Goal: Transaction & Acquisition: Purchase product/service

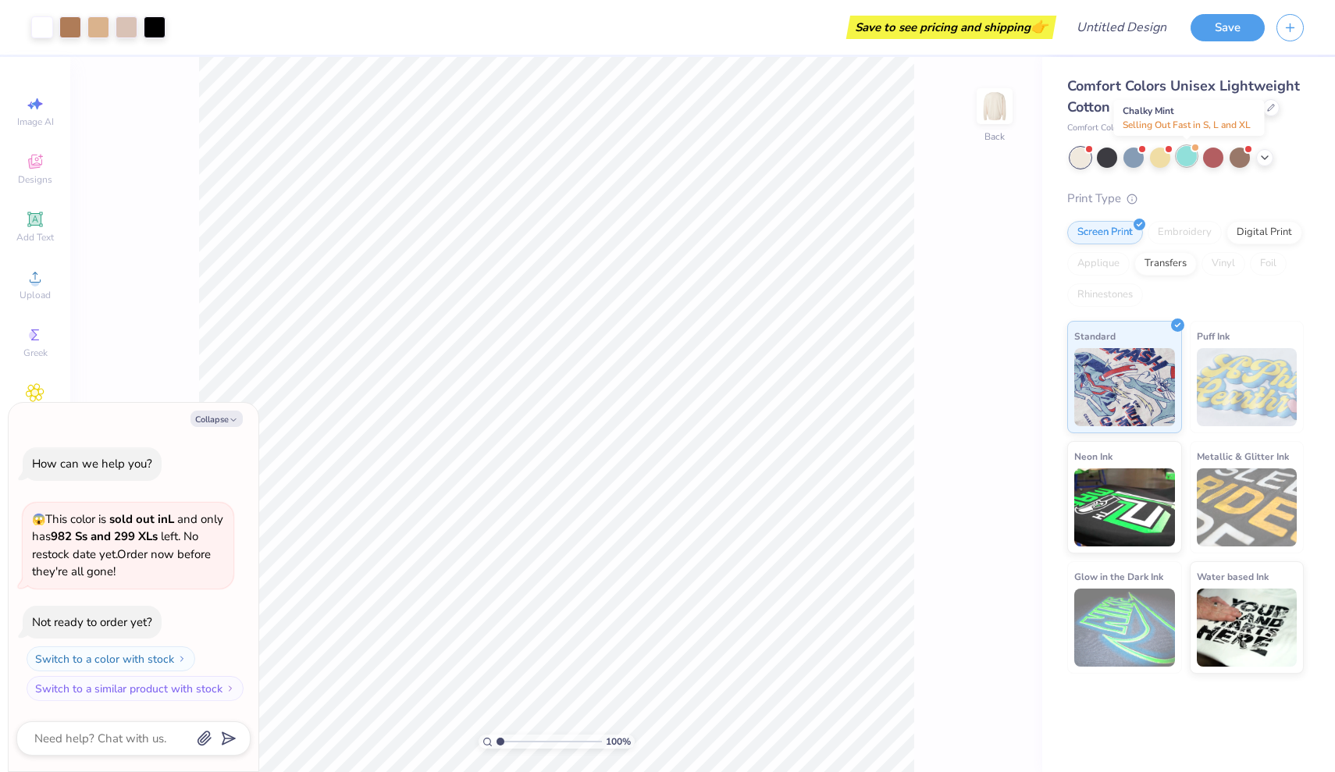
click at [1185, 165] on div at bounding box center [1187, 156] width 20 height 20
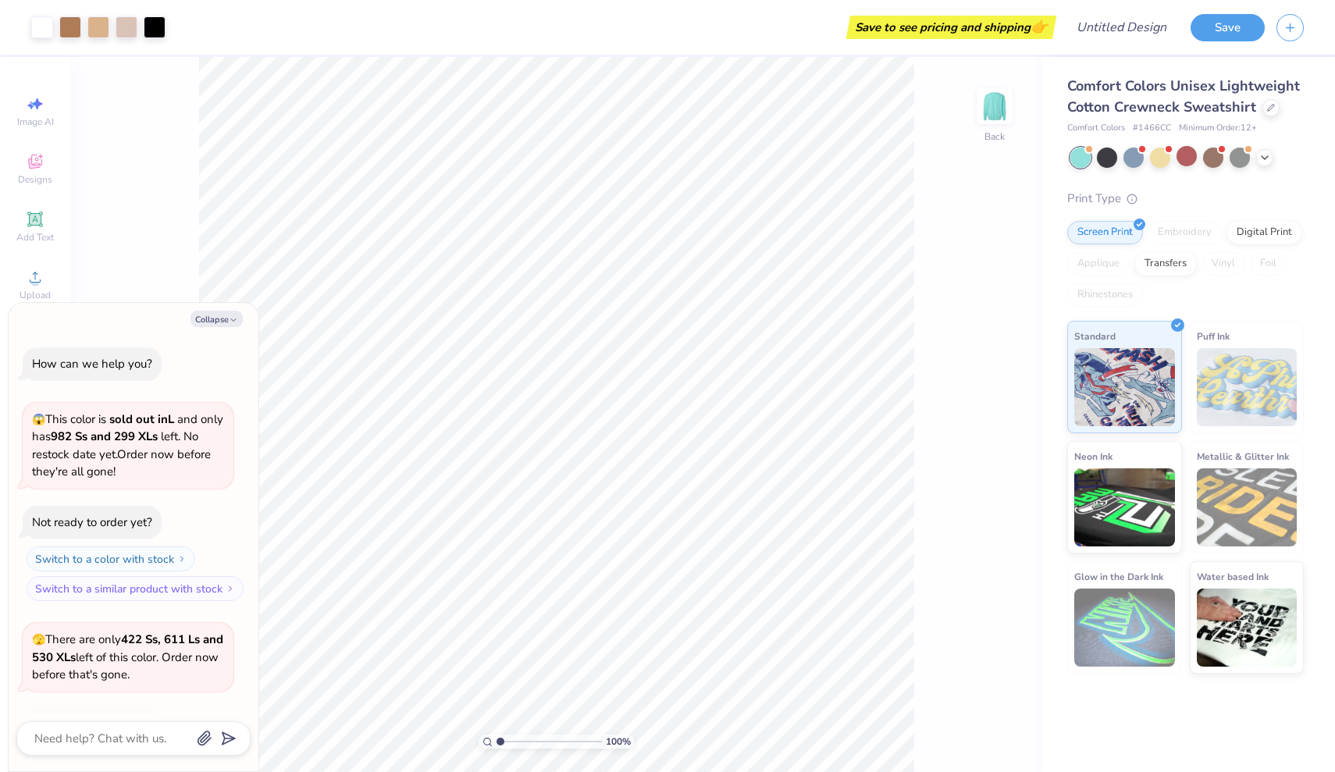
scroll to position [99, 0]
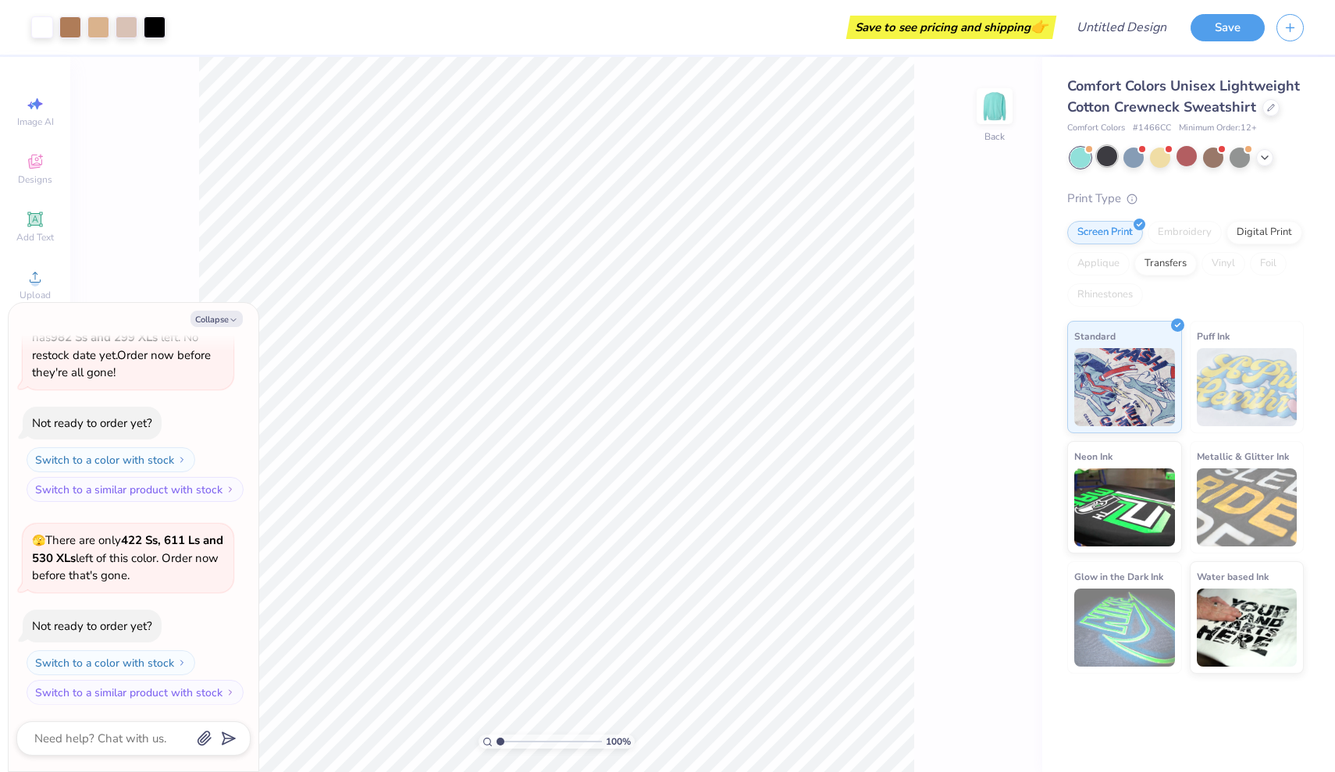
click at [1114, 156] on div at bounding box center [1107, 156] width 20 height 20
click at [1142, 156] on div at bounding box center [1134, 156] width 20 height 20
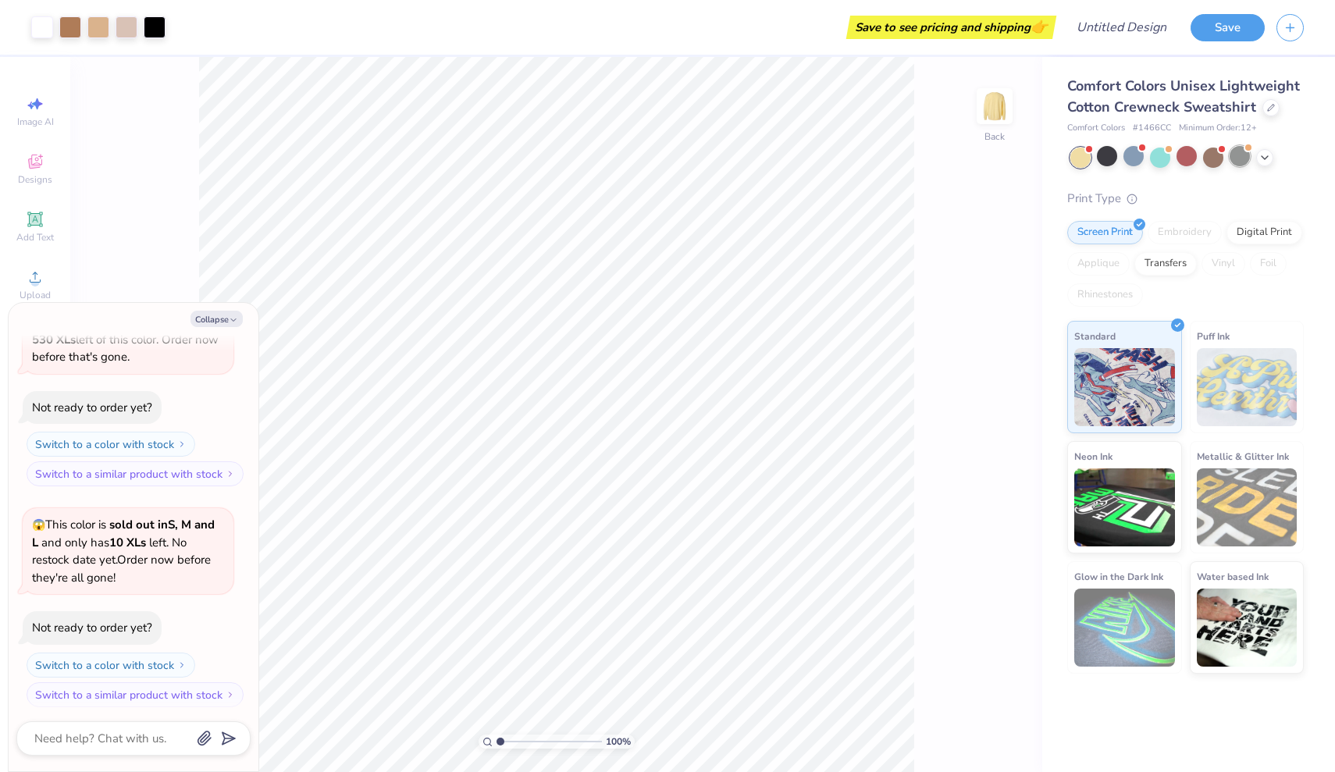
click at [1230, 162] on div at bounding box center [1240, 156] width 20 height 20
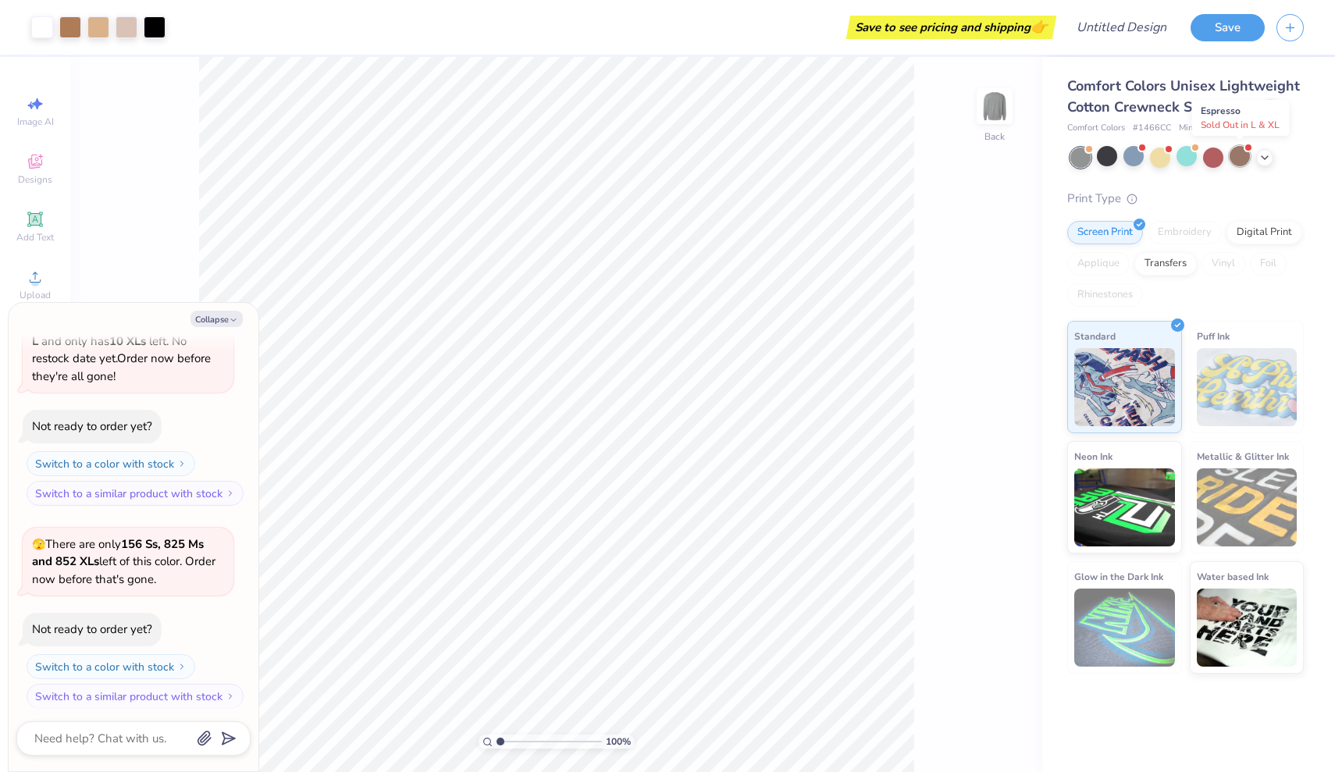
click at [1236, 159] on div at bounding box center [1240, 156] width 20 height 20
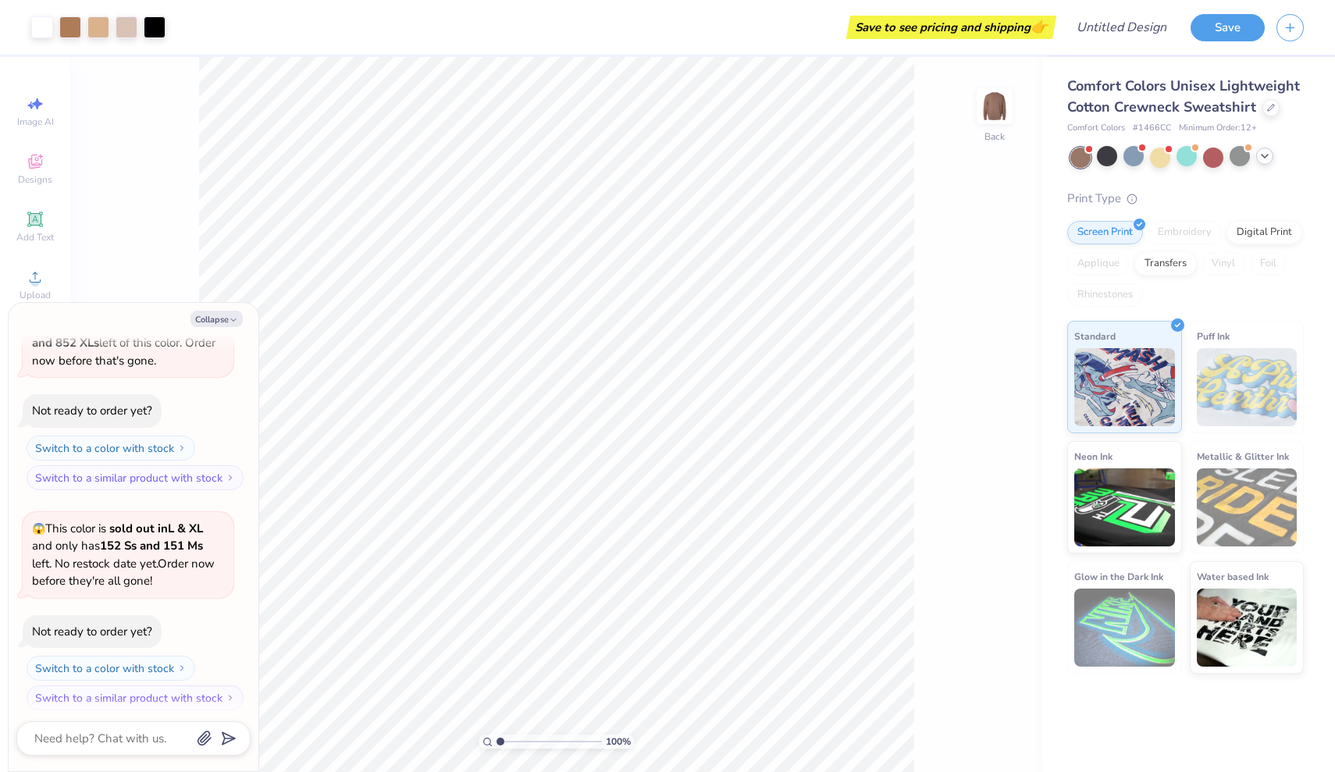
click at [1264, 153] on icon at bounding box center [1265, 156] width 12 height 12
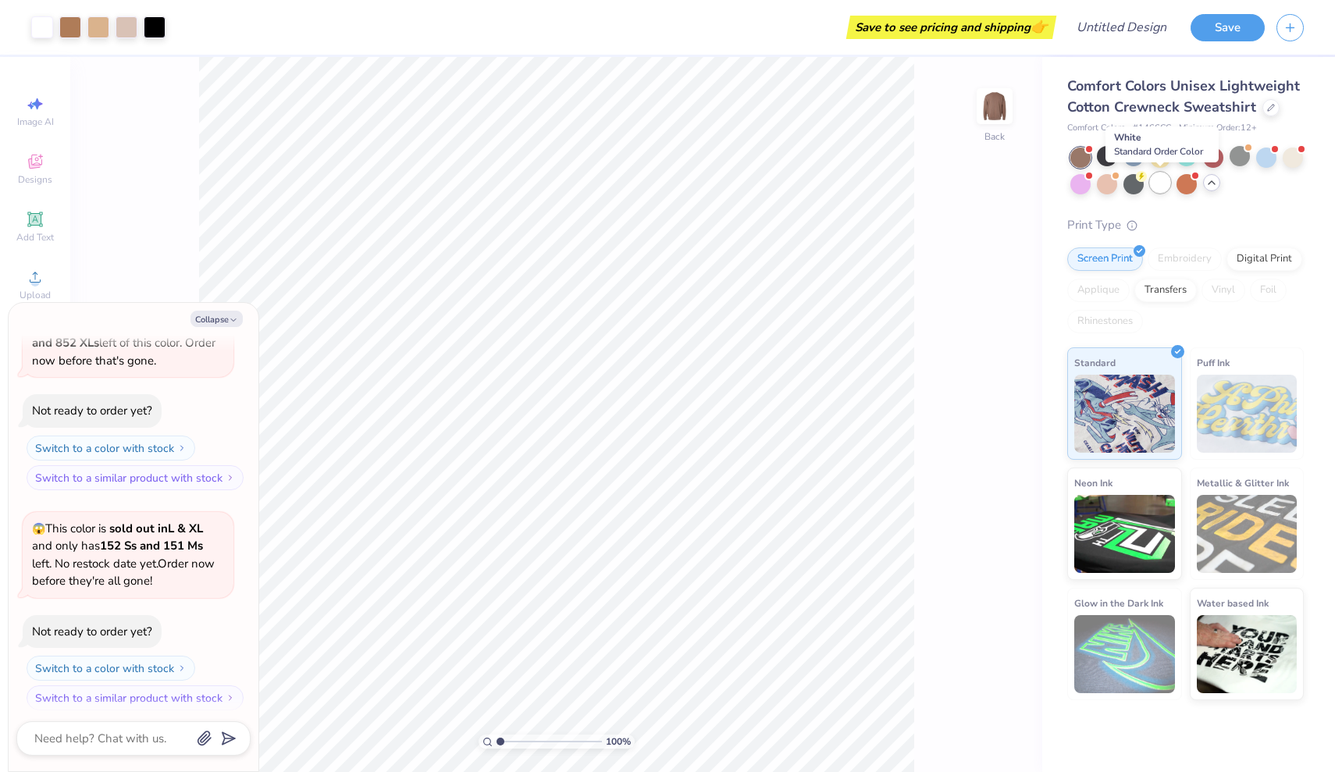
click at [1154, 179] on div at bounding box center [1160, 183] width 20 height 20
click at [1139, 180] on div at bounding box center [1134, 183] width 20 height 20
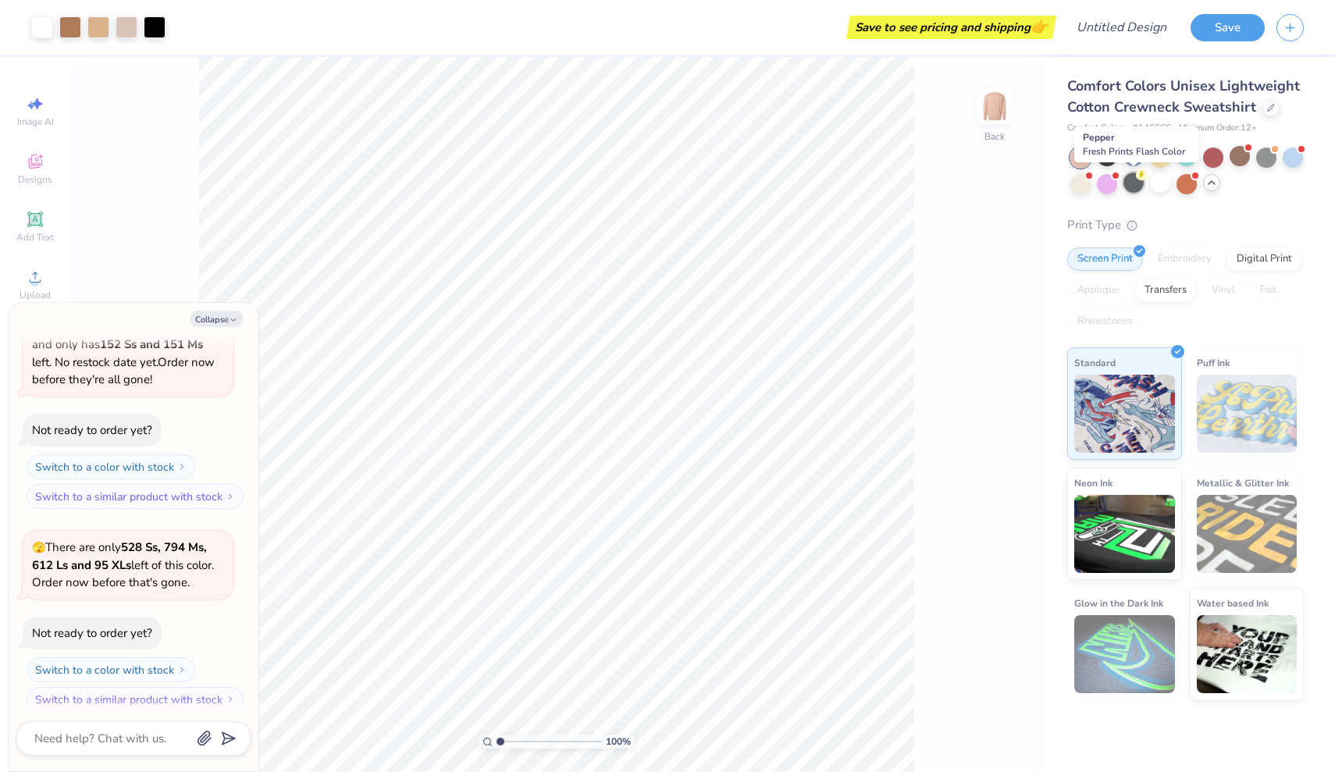
click at [1138, 180] on div at bounding box center [1134, 183] width 20 height 20
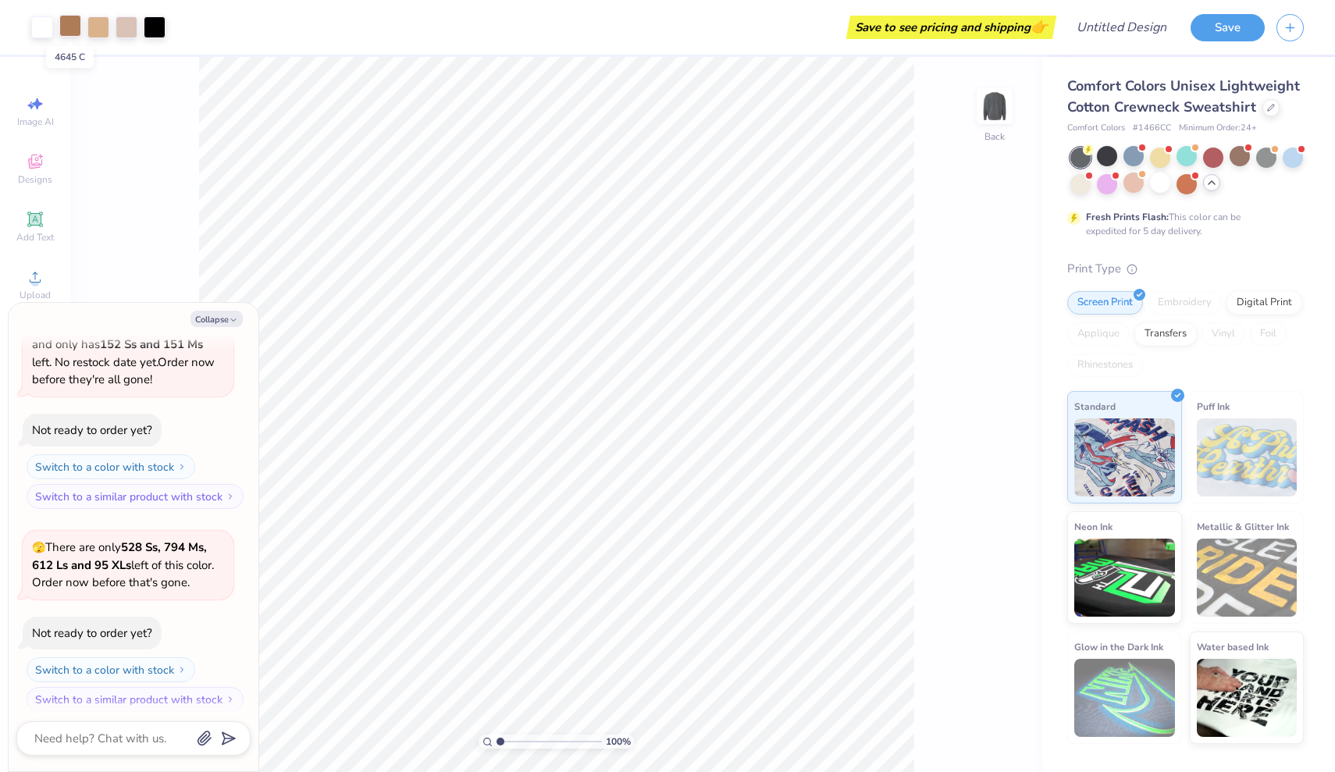
click at [71, 27] on div at bounding box center [70, 26] width 22 height 22
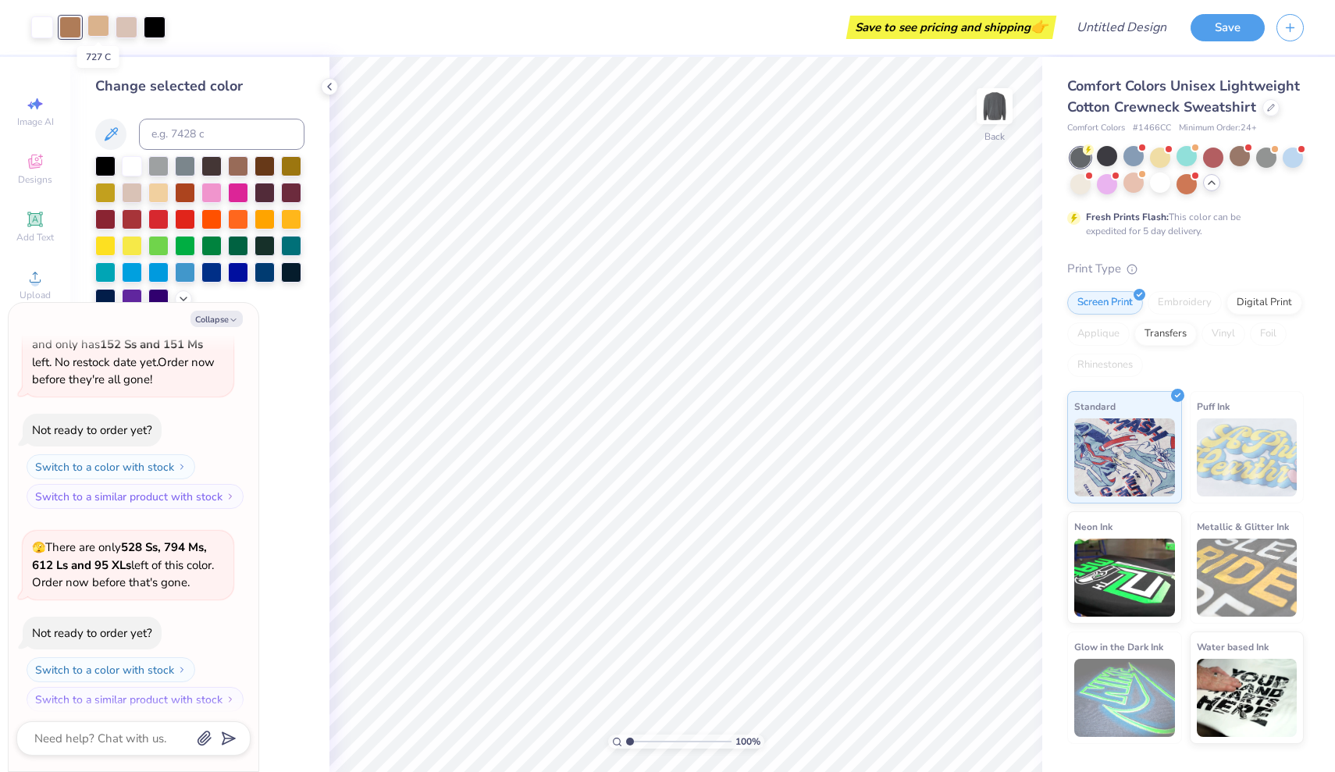
click at [100, 27] on div at bounding box center [98, 26] width 22 height 22
click at [127, 30] on div at bounding box center [127, 26] width 22 height 22
type textarea "x"
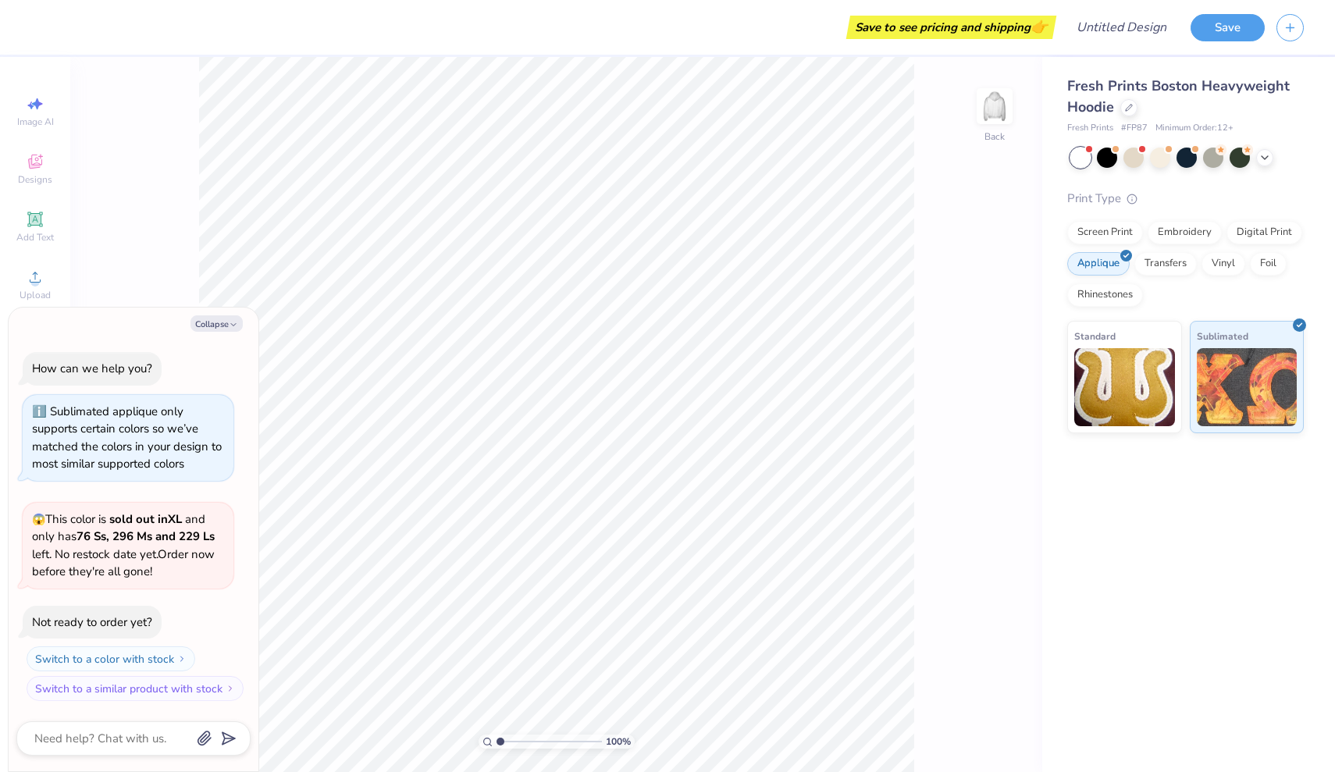
click at [227, 543] on div "😱 This color is sold out in XL and only has 76 Ss, 296 Ms and 229 Ls left . No …" at bounding box center [128, 546] width 211 height 86
click at [229, 330] on icon "button" at bounding box center [233, 324] width 9 height 9
type textarea "x"
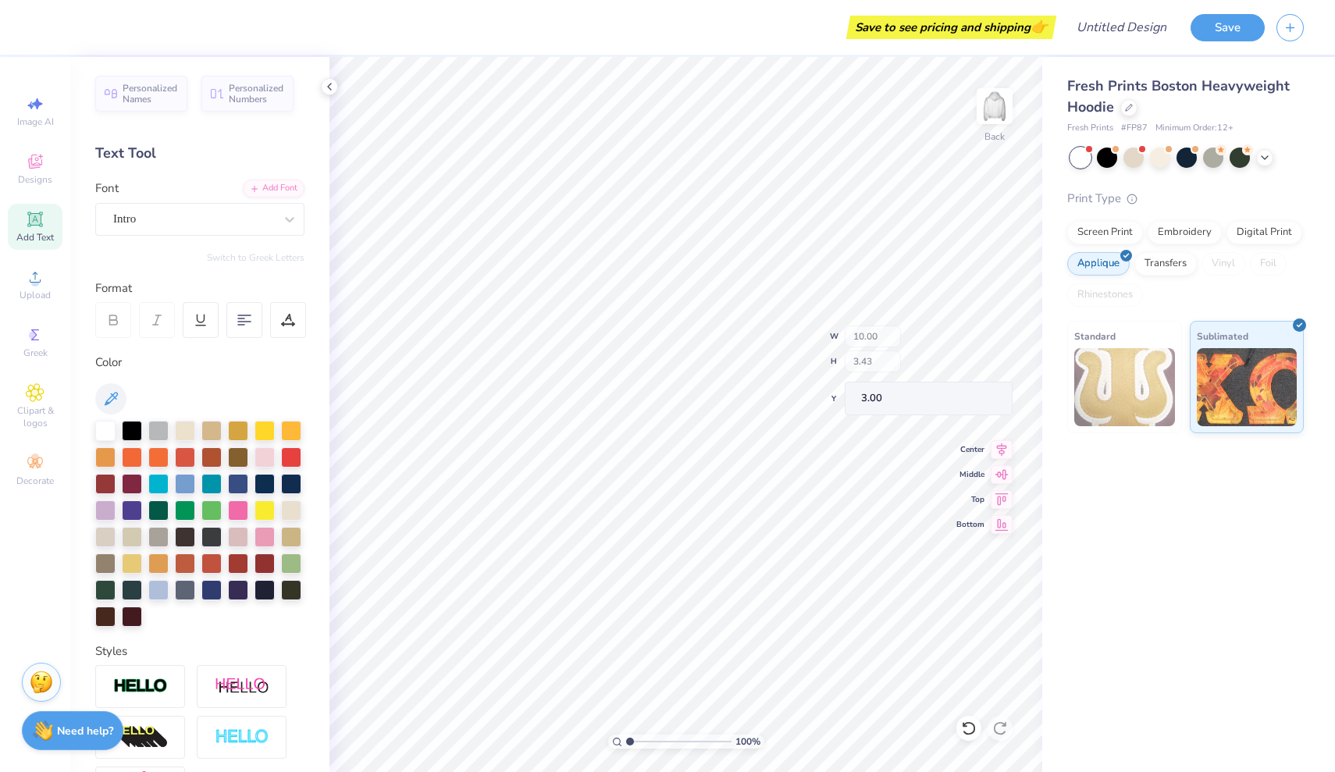
click at [43, 231] on span "Add Text" at bounding box center [34, 237] width 37 height 12
type input "7.05"
type input "2.04"
type input "5.73"
click at [964, 725] on icon at bounding box center [965, 724] width 3 height 3
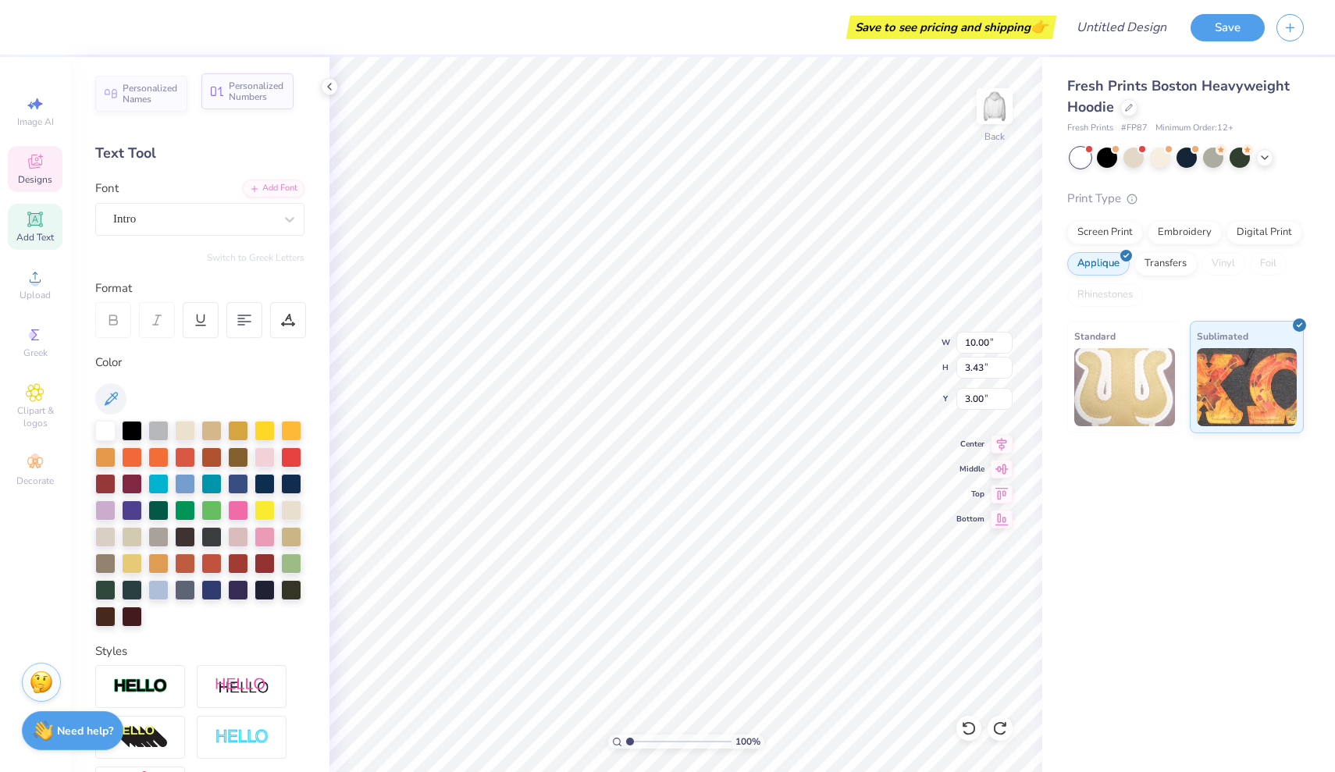
click at [262, 84] on span "Personalized Numbers" at bounding box center [256, 91] width 55 height 22
type input "2.78"
type input "2.00"
type input "5.75"
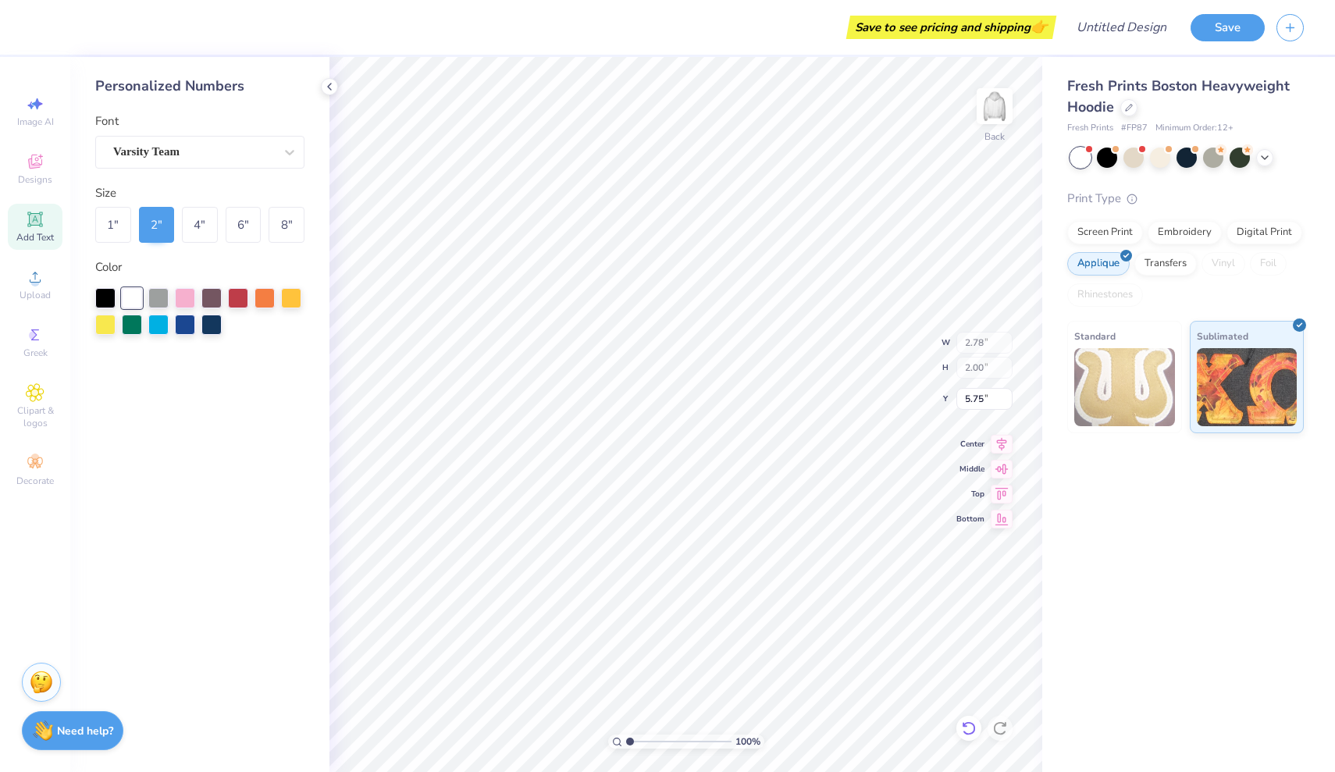
click at [966, 729] on icon at bounding box center [969, 729] width 16 height 16
click at [28, 330] on icon at bounding box center [35, 335] width 19 height 19
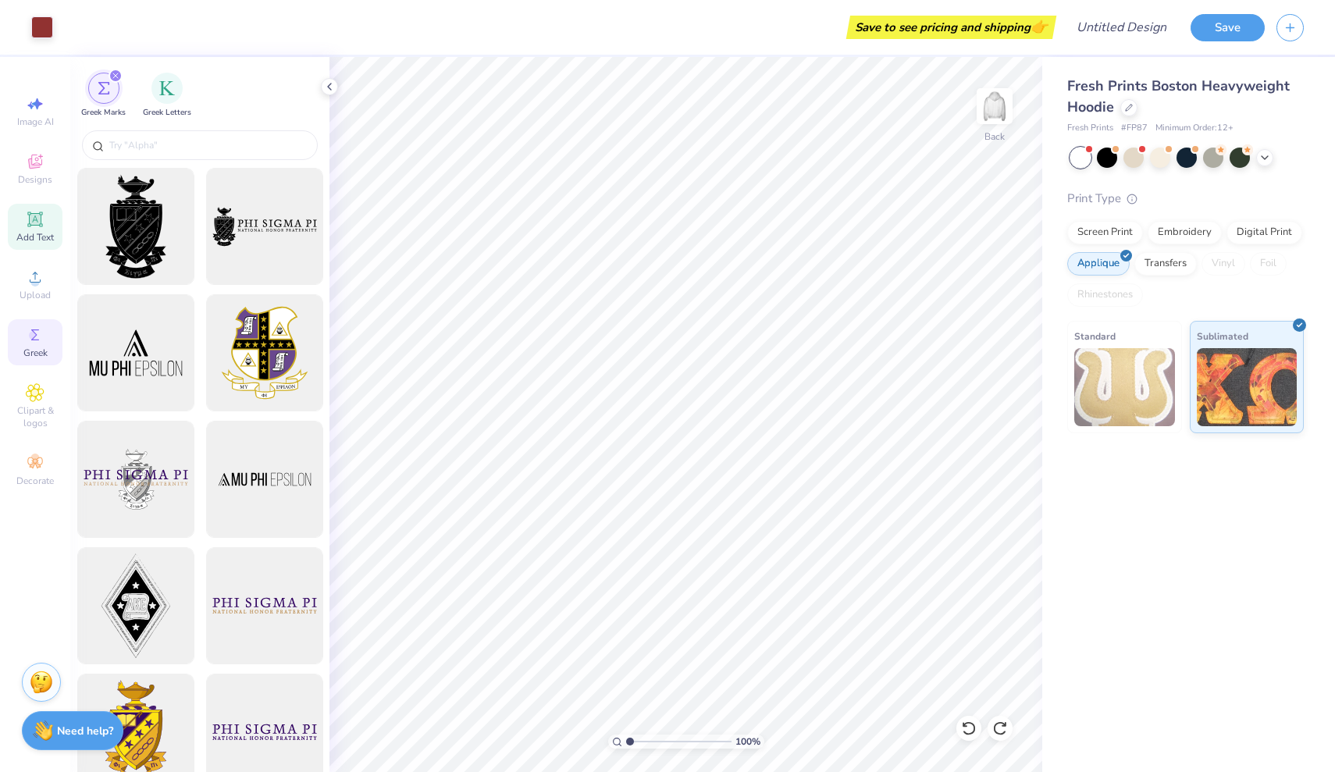
click at [36, 222] on icon at bounding box center [35, 219] width 12 height 12
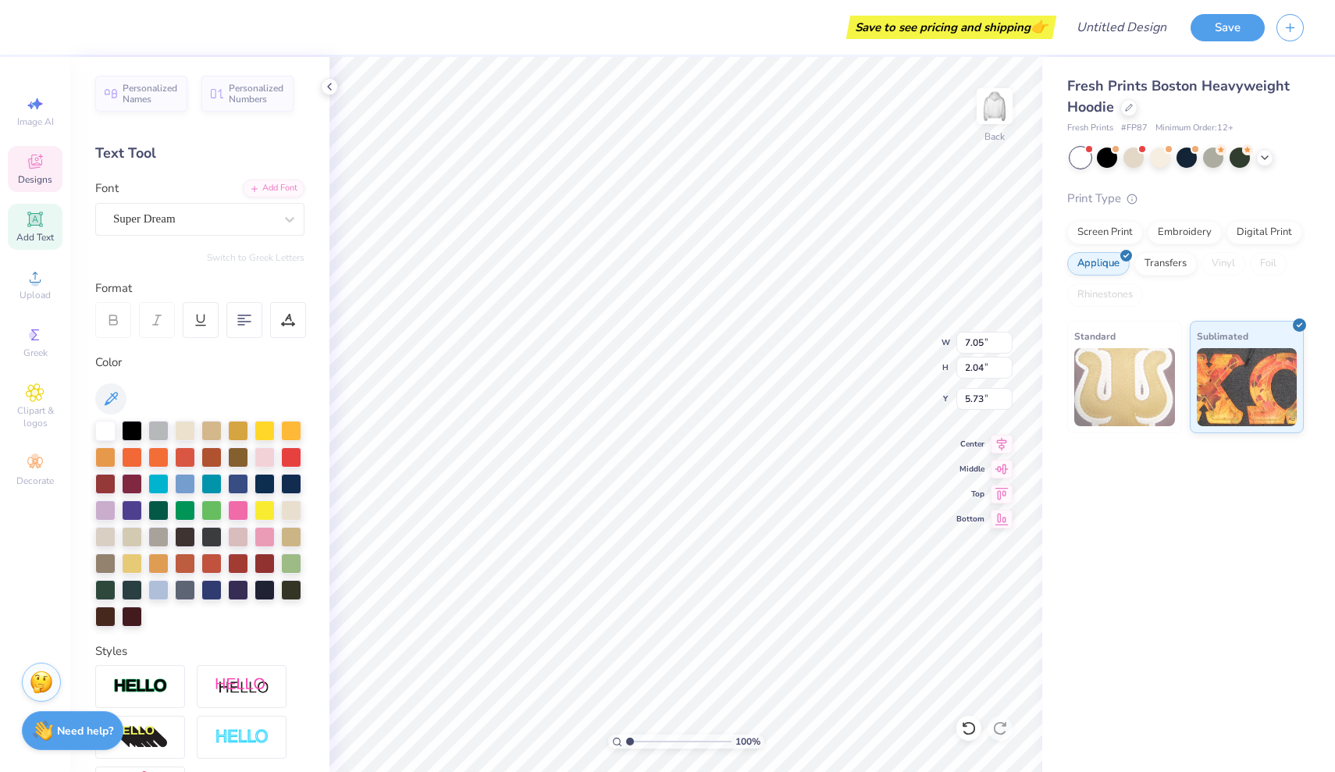
click at [43, 164] on icon at bounding box center [35, 161] width 19 height 19
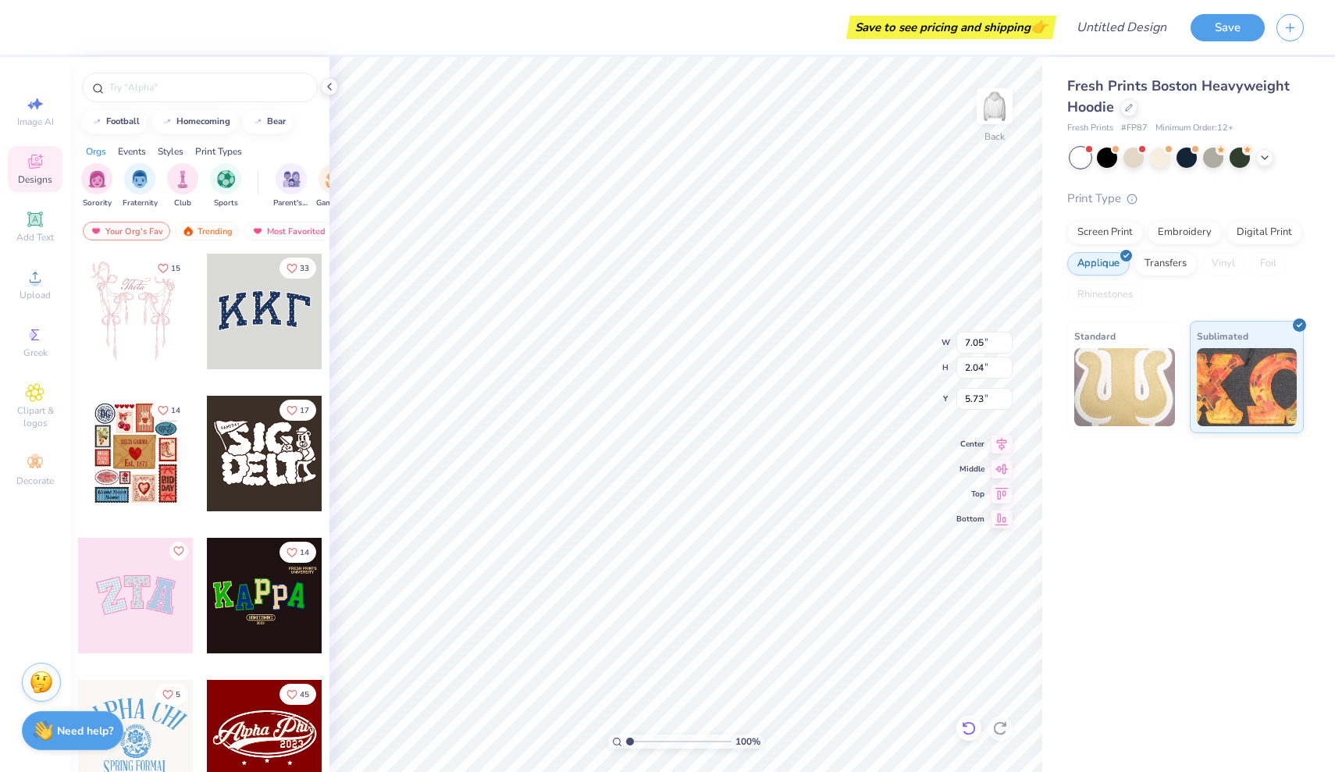
click at [970, 730] on icon at bounding box center [969, 729] width 16 height 16
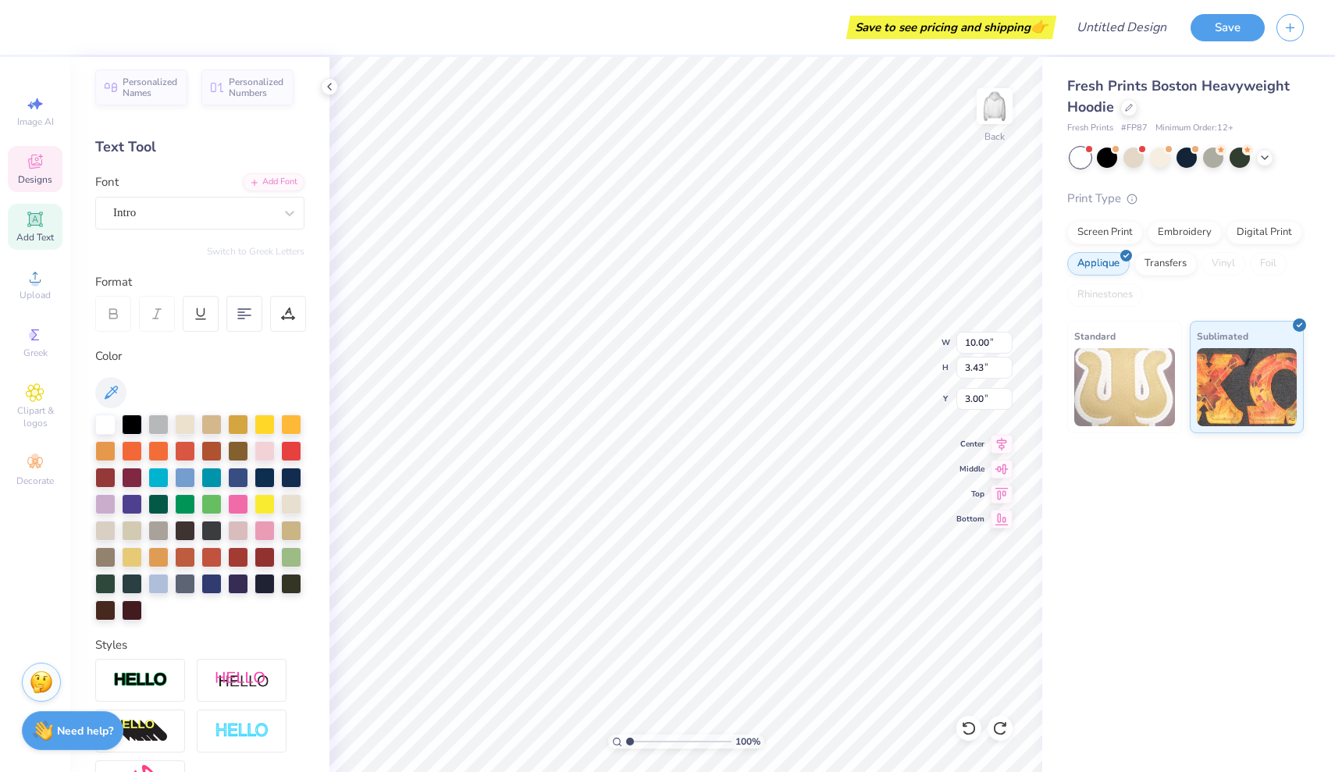
scroll to position [2, 0]
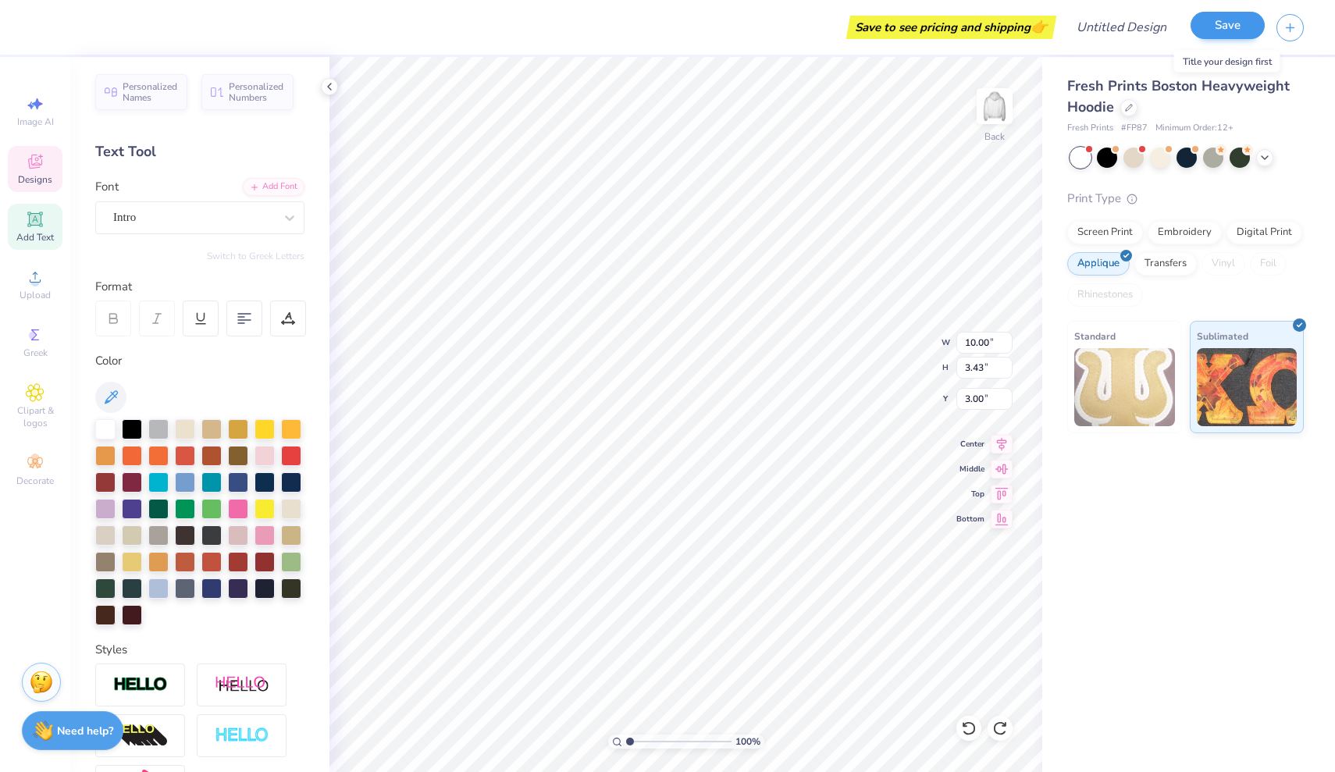
click at [1210, 27] on button "Save" at bounding box center [1228, 25] width 74 height 27
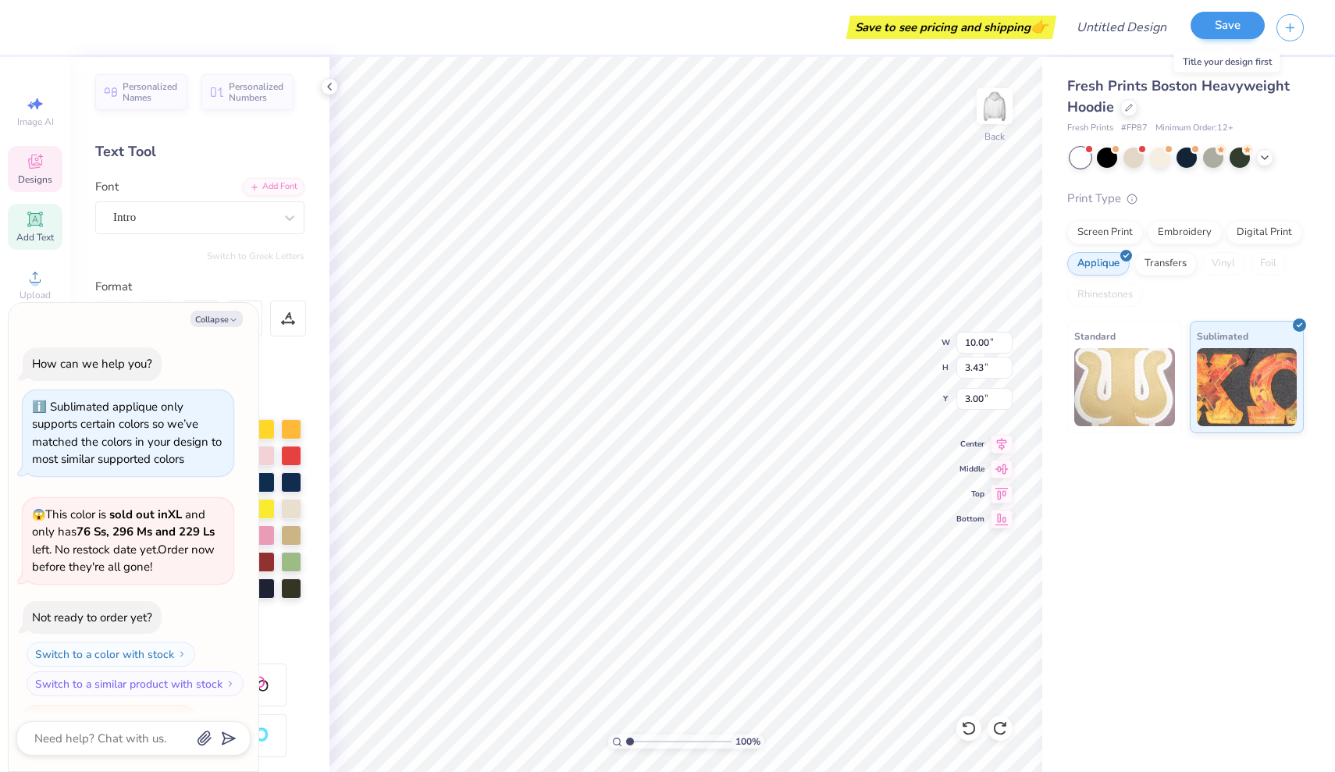
scroll to position [34, 0]
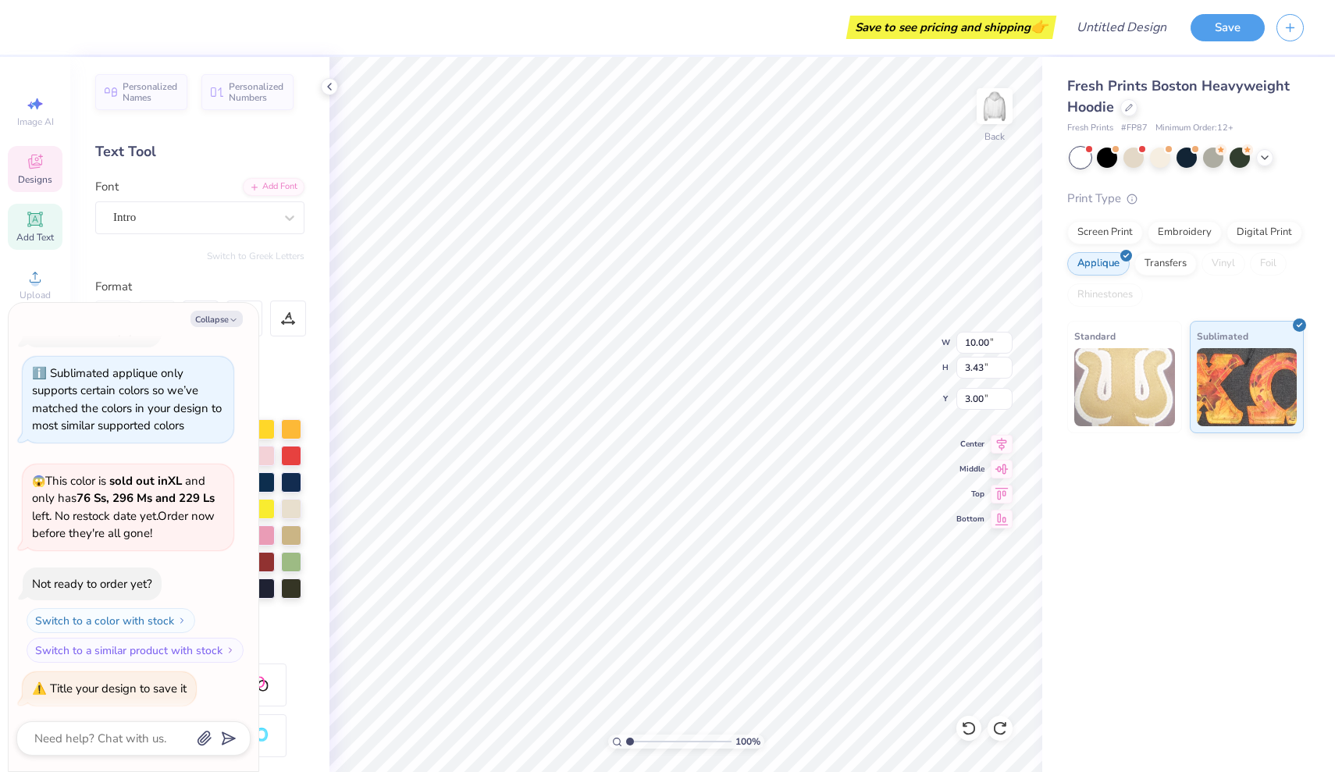
click at [1144, 4] on div "Design Title" at bounding box center [1121, 27] width 115 height 55
click at [1131, 17] on input "Design Title" at bounding box center [1102, 27] width 153 height 31
type textarea "x"
type input "8"
type textarea "x"
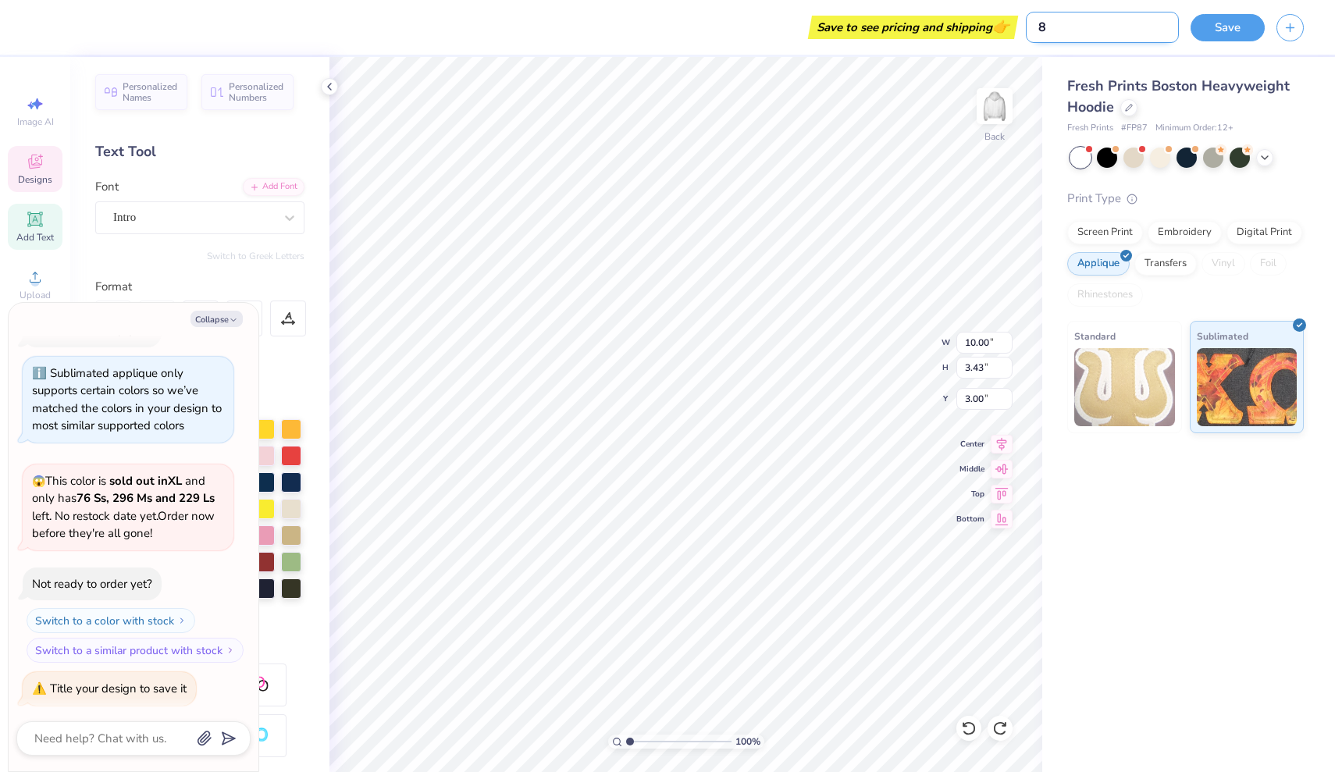
type input "80"
type textarea "x"
type input "808"
click at [1207, 30] on button "Save" at bounding box center [1228, 25] width 74 height 27
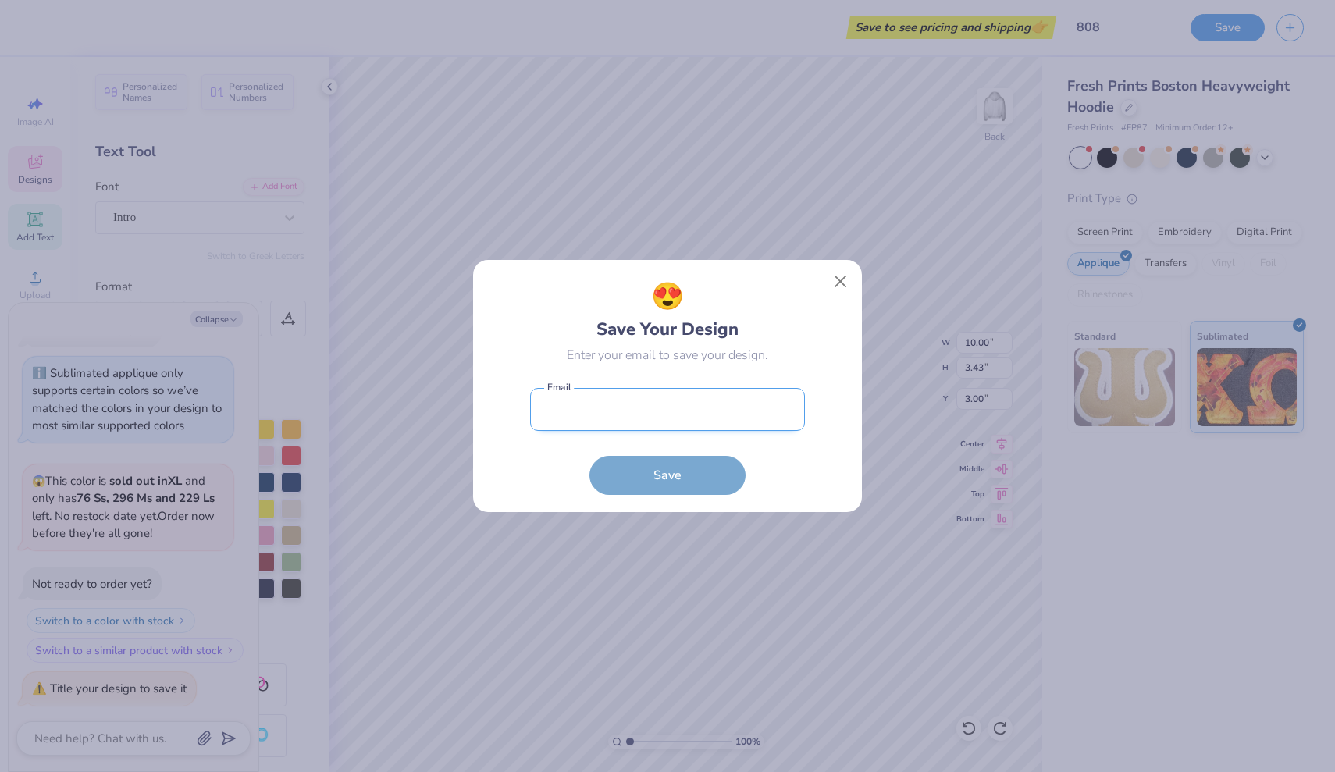
click at [690, 412] on input "email" at bounding box center [667, 409] width 275 height 43
type input "[EMAIL_ADDRESS][DOMAIN_NAME]"
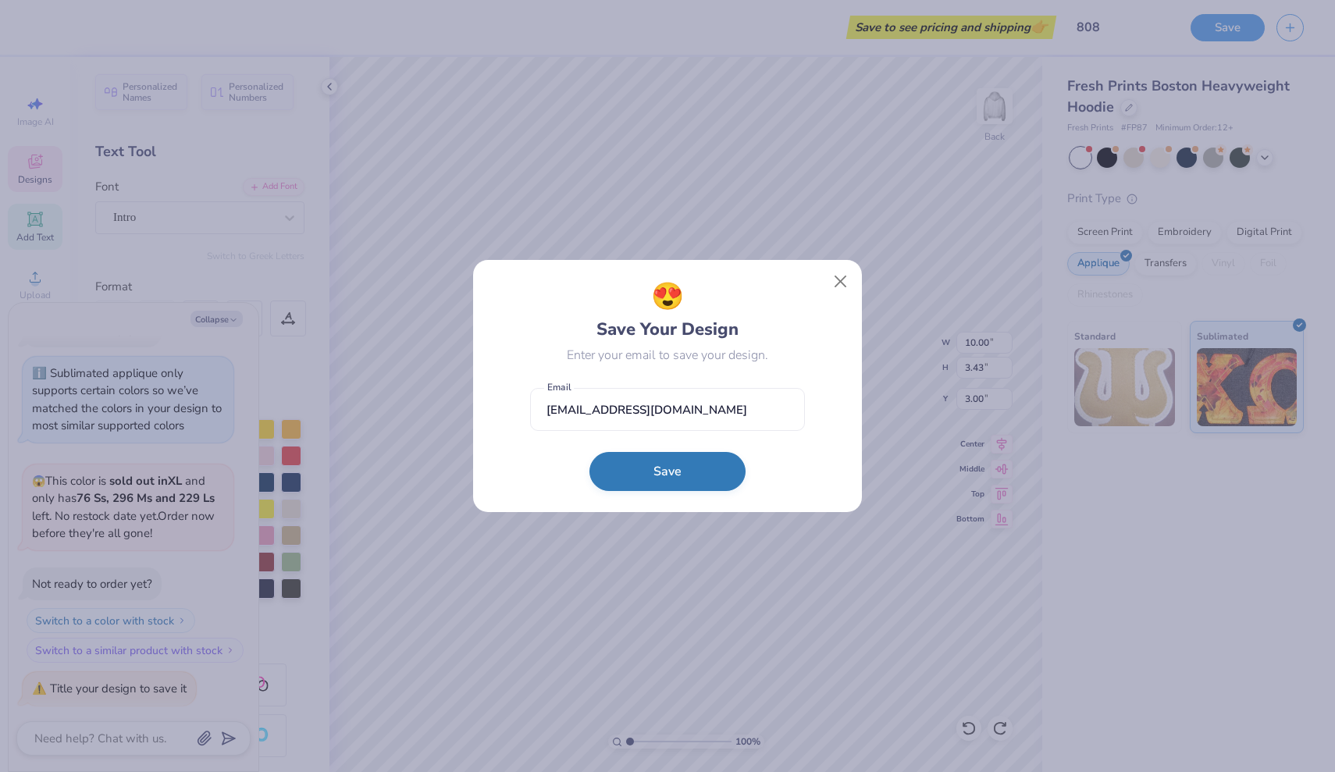
click at [661, 482] on button "Save" at bounding box center [668, 471] width 156 height 39
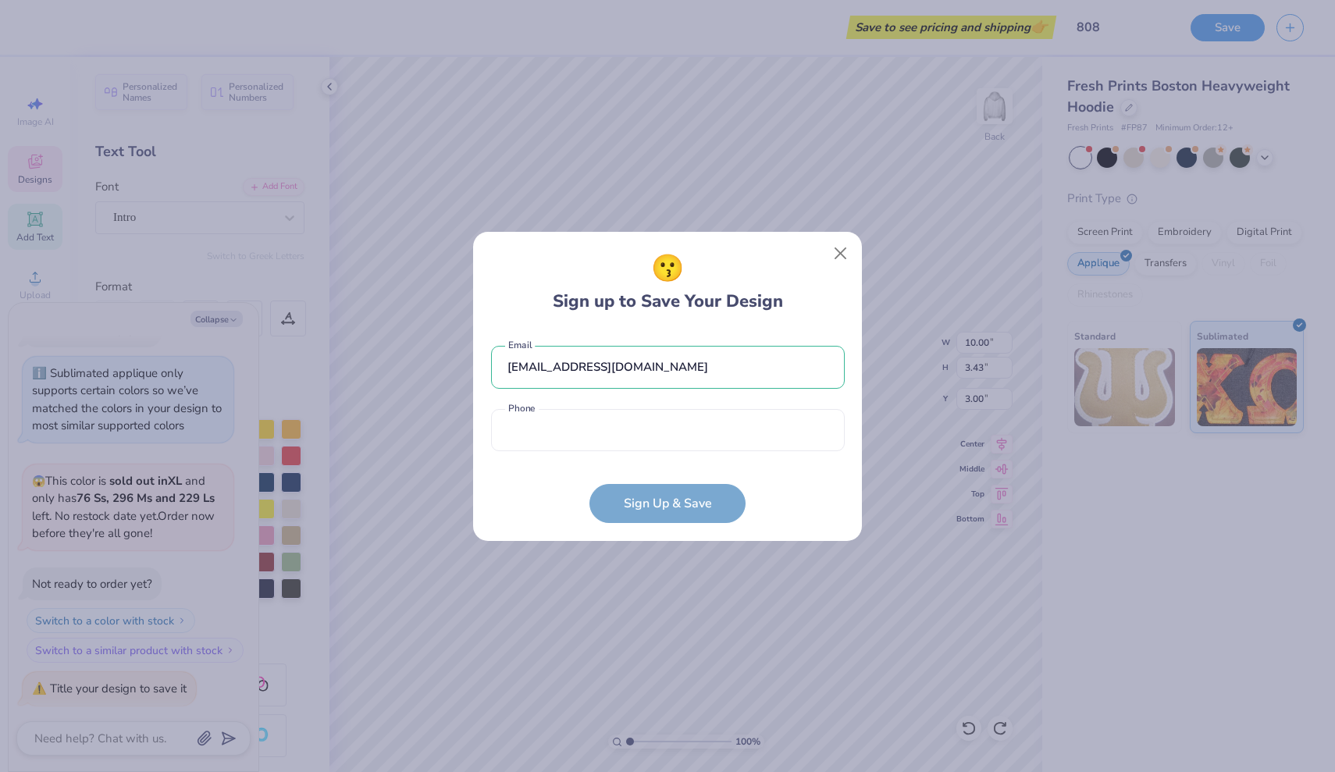
click at [660, 508] on form "[EMAIL_ADDRESS][DOMAIN_NAME] Email Phone is a required field Phone Sign Up & Sa…" at bounding box center [668, 426] width 354 height 193
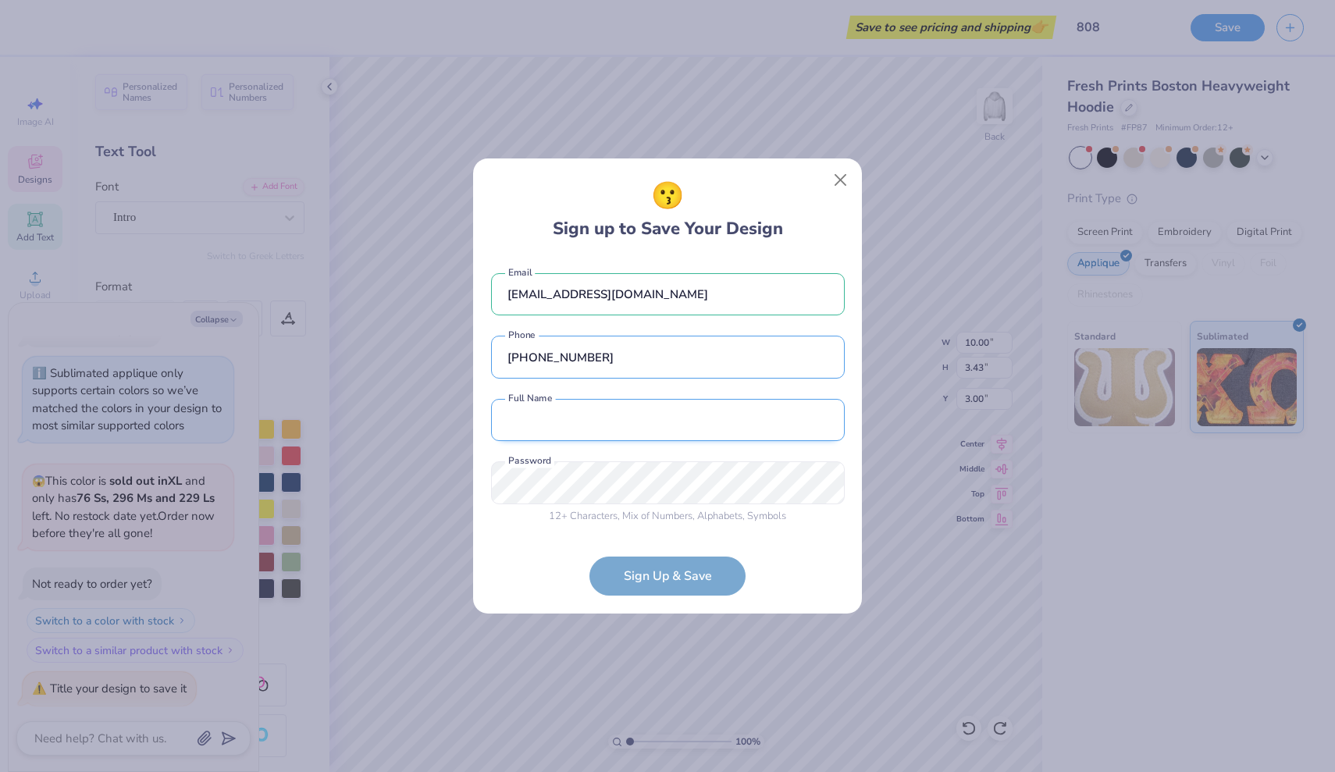
type input "[PHONE_NUMBER]"
type input "[PERSON_NAME]"
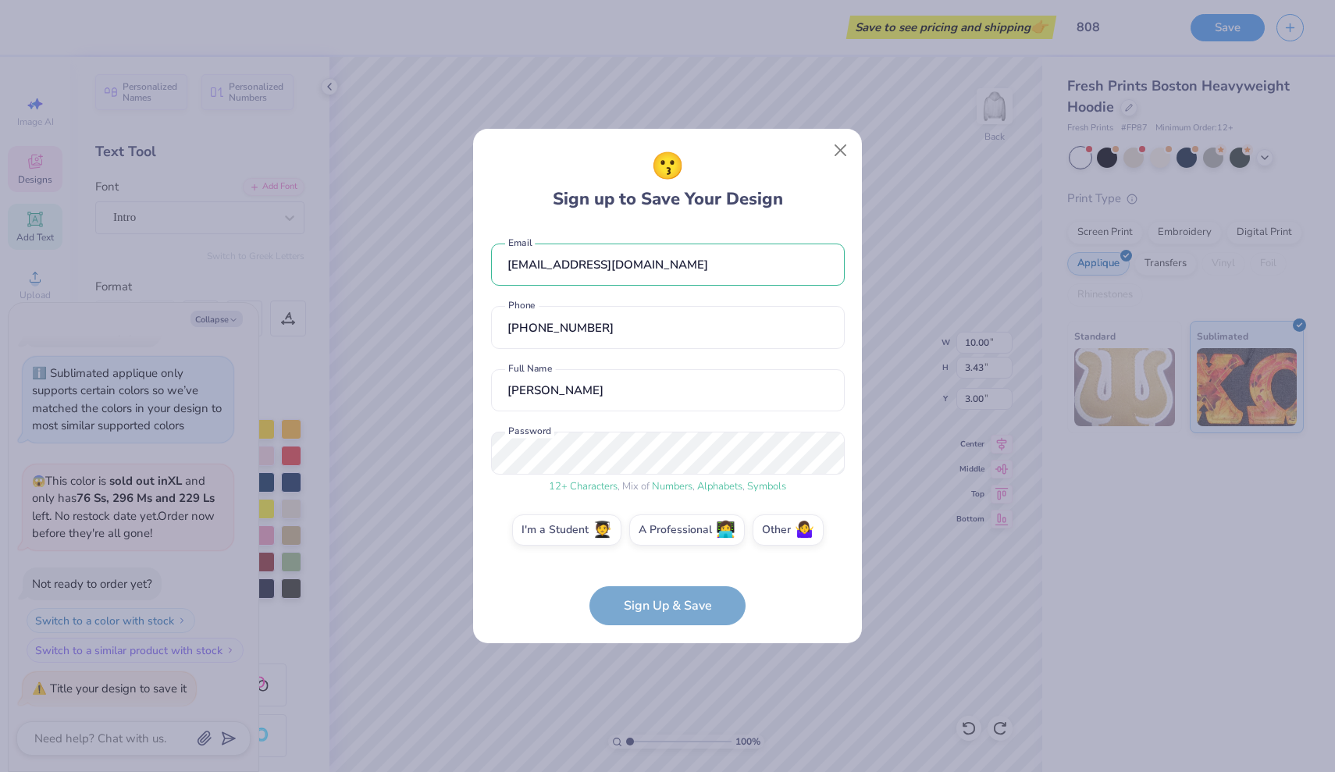
click at [702, 611] on form "[EMAIL_ADDRESS][DOMAIN_NAME] Email [PHONE_NUMBER] Phone [PERSON_NAME] Full Name…" at bounding box center [668, 427] width 354 height 398
click at [579, 532] on label "I'm a Student 🧑‍🎓" at bounding box center [566, 527] width 109 height 31
click at [663, 532] on input "I'm a Student 🧑‍🎓" at bounding box center [668, 534] width 10 height 10
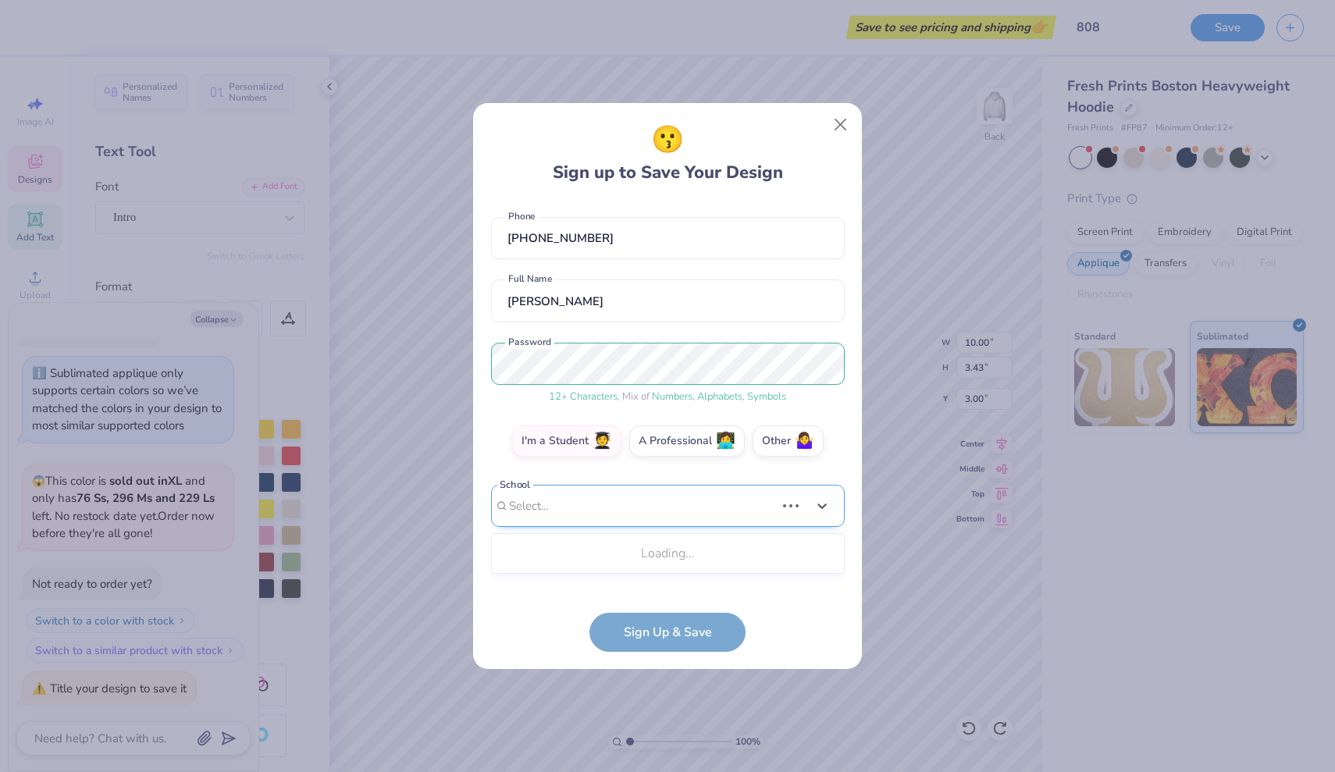
click at [638, 569] on div "Use Up and Down to choose options, press Enter to select the currently focused …" at bounding box center [668, 530] width 354 height 90
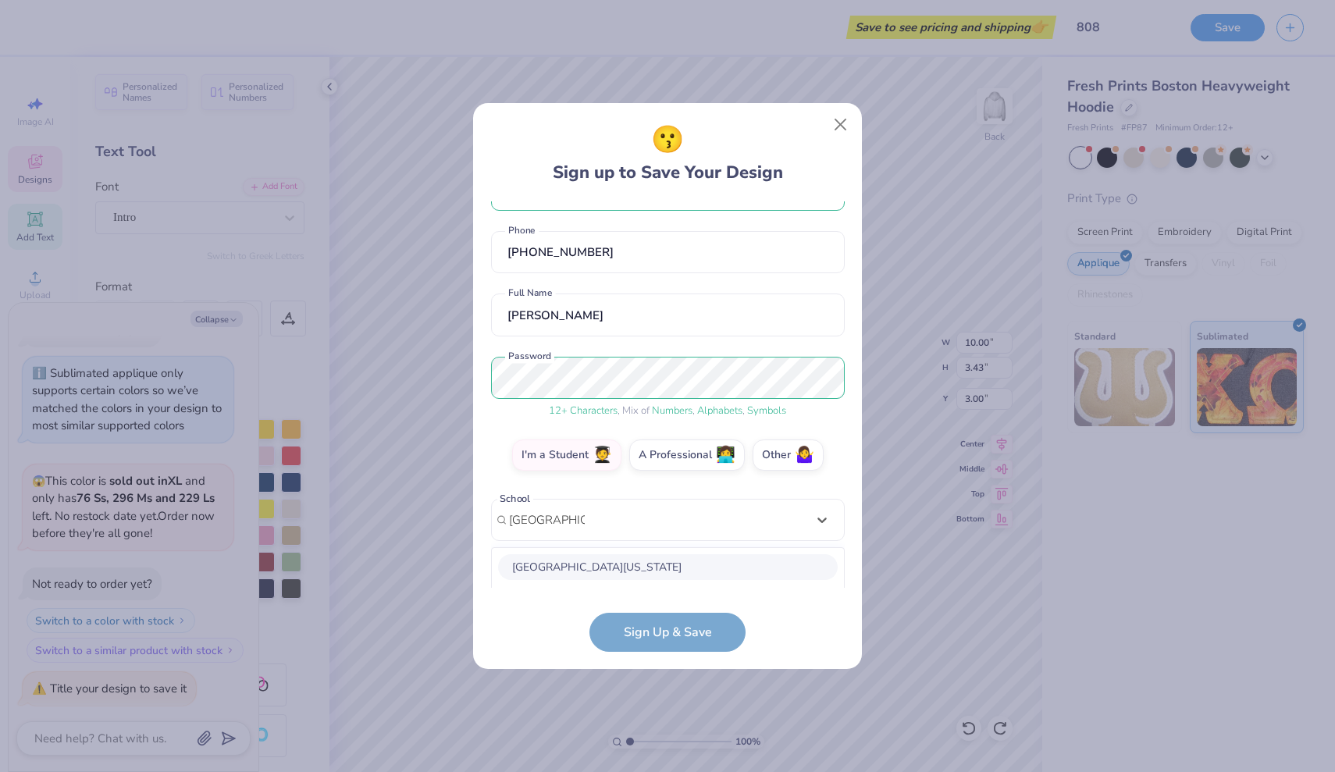
scroll to position [244, 0]
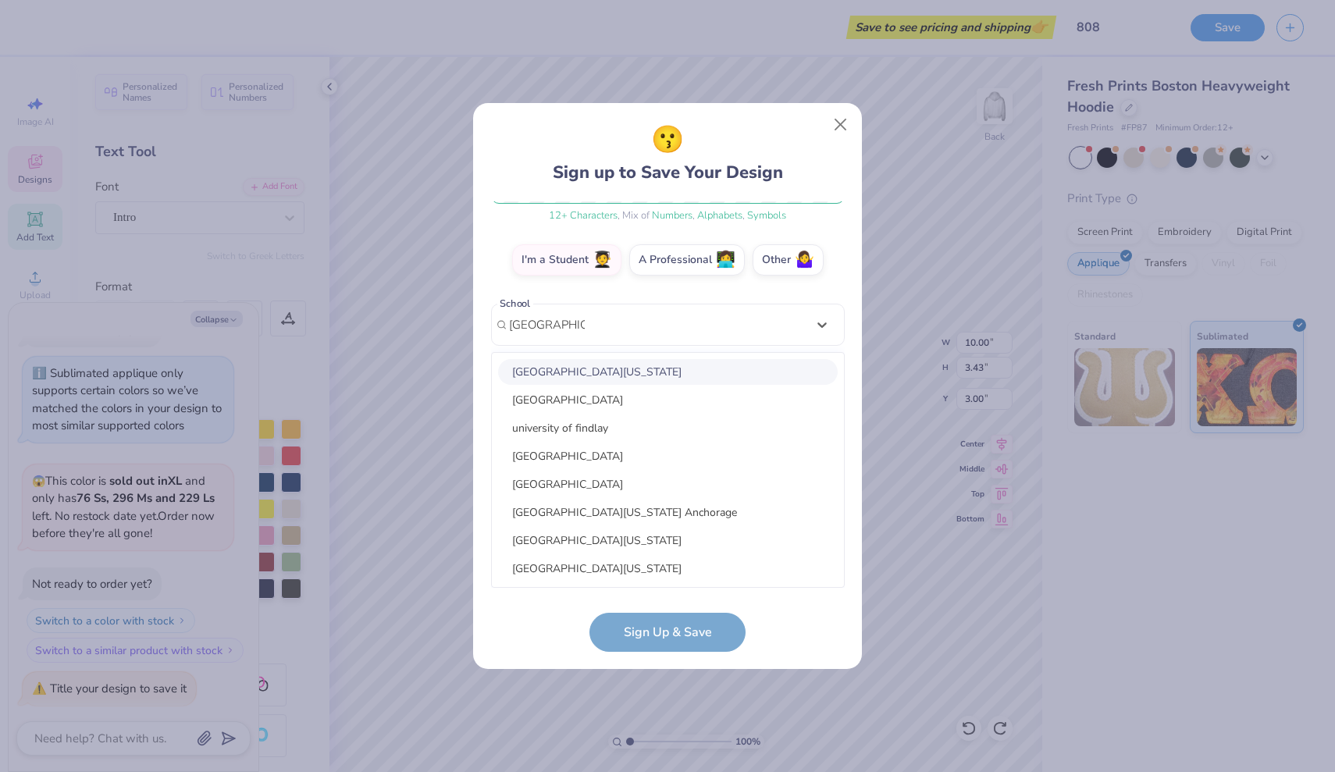
click at [643, 368] on div "[GEOGRAPHIC_DATA][US_STATE]" at bounding box center [668, 372] width 340 height 26
type input "[GEOGRAPHIC_DATA]"
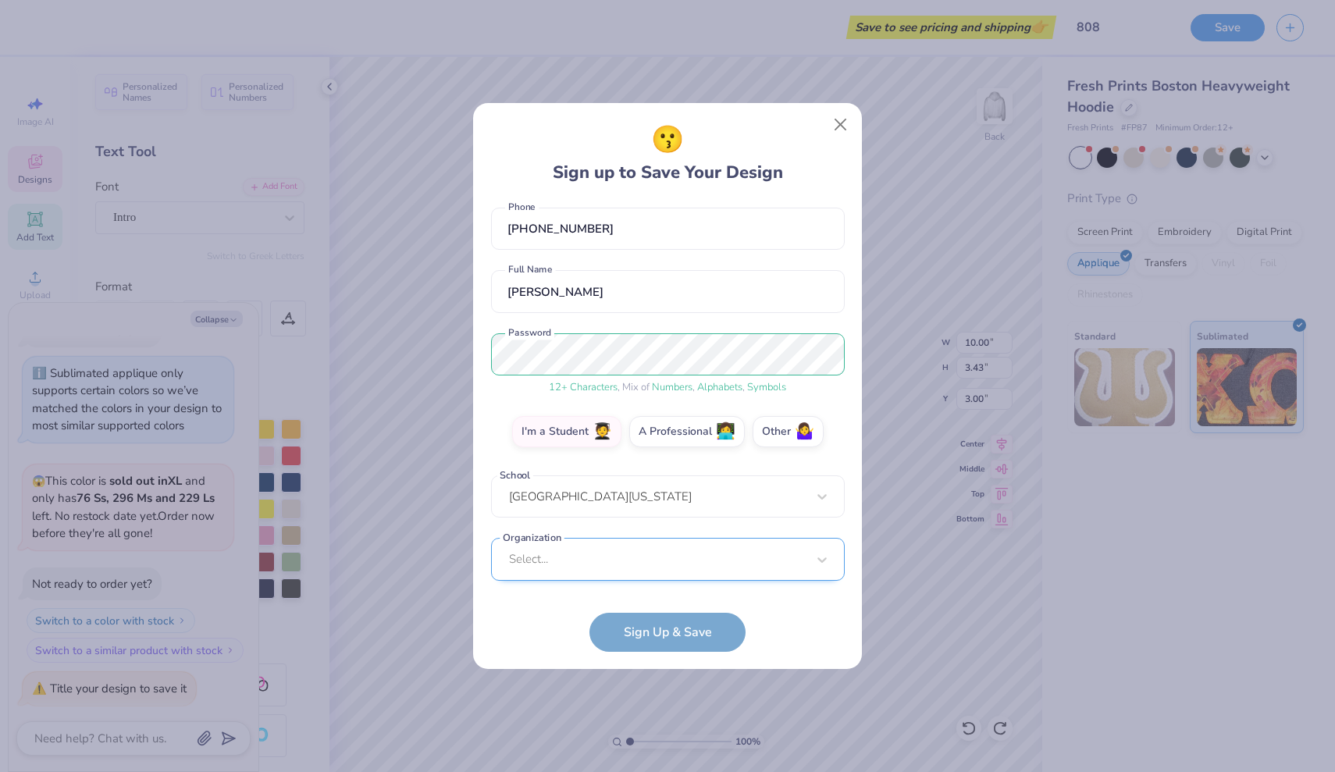
scroll to position [307, 0]
click at [619, 553] on div "Select..." at bounding box center [668, 558] width 354 height 43
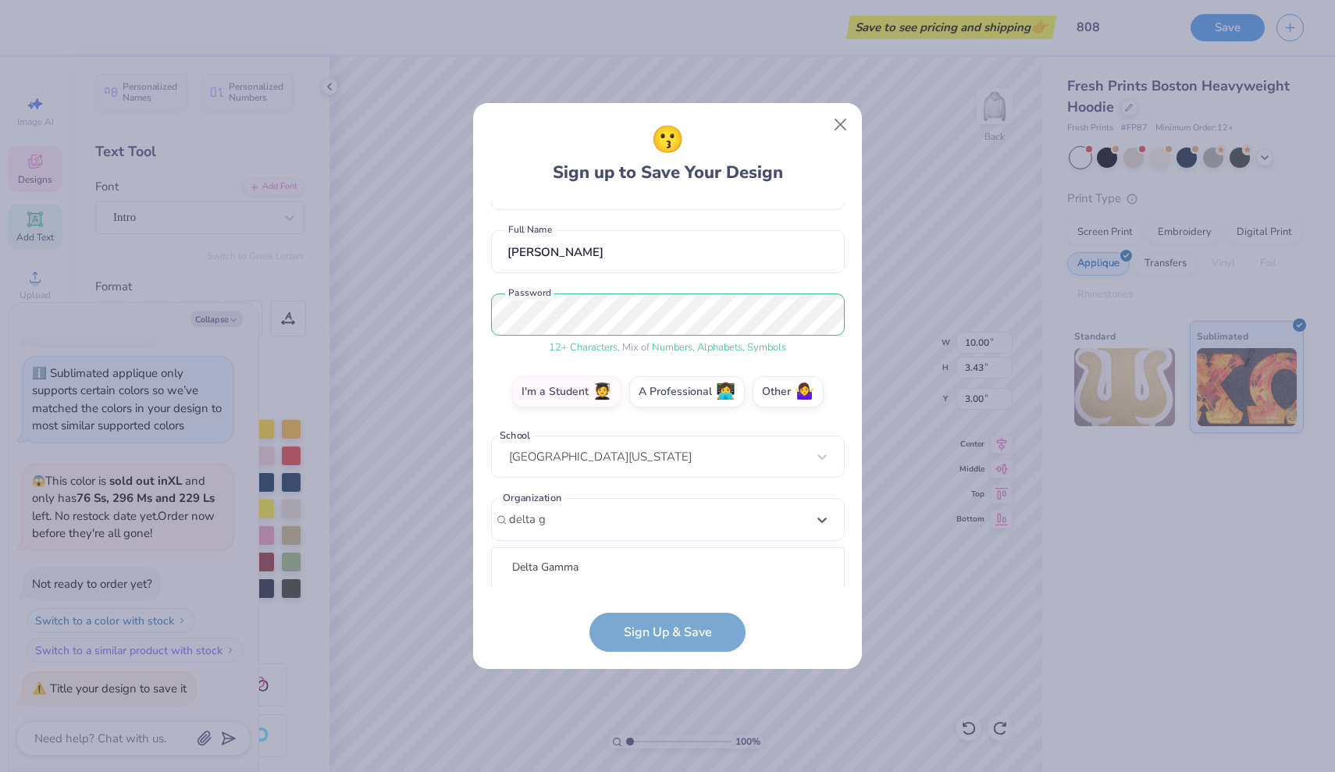
scroll to position [308, 0]
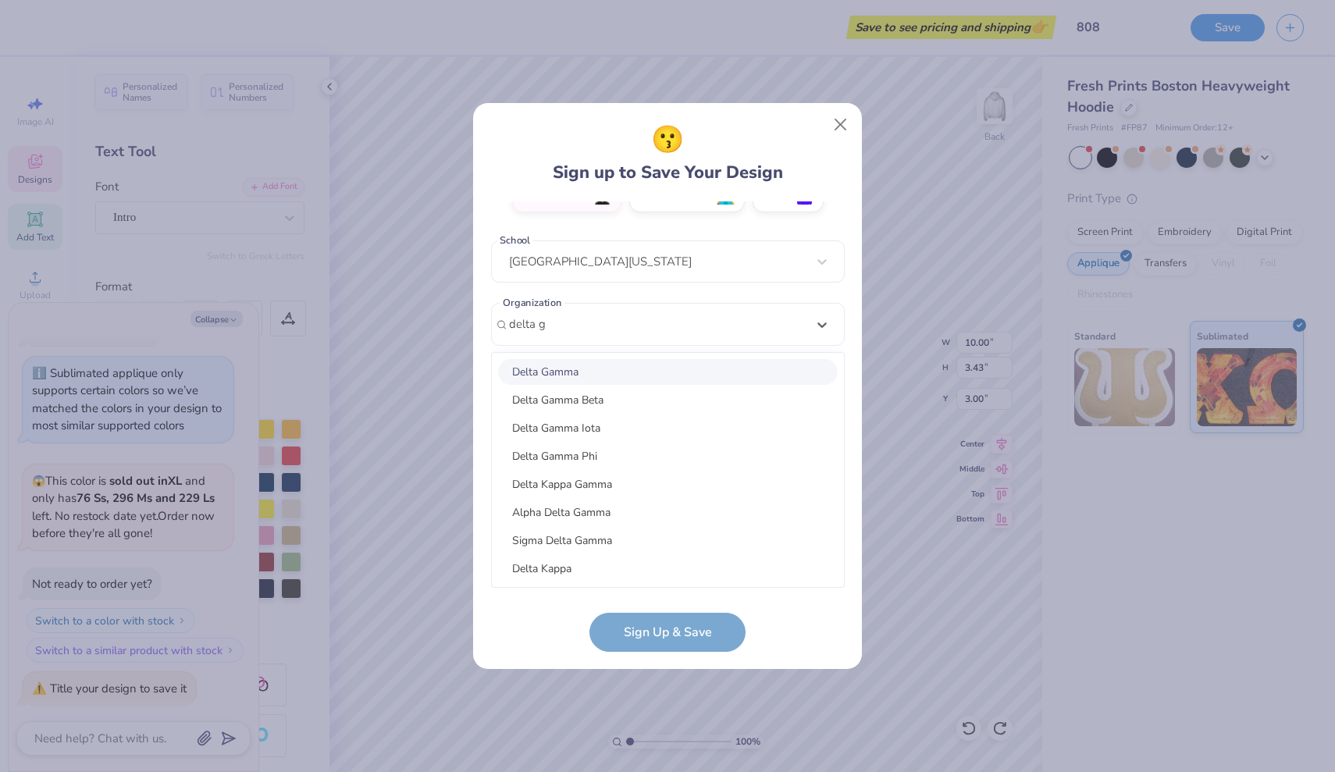
click at [597, 372] on div "Delta Gamma" at bounding box center [668, 372] width 340 height 26
type input "delta g"
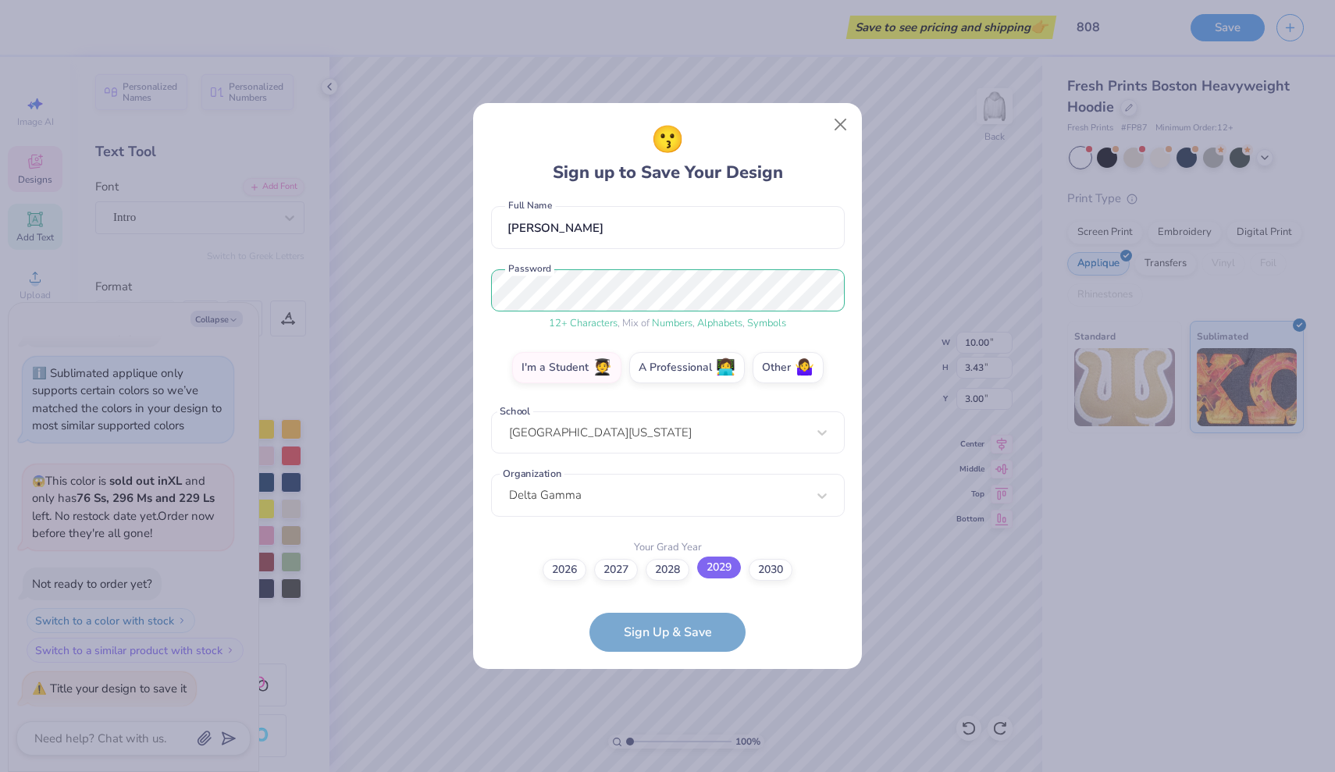
click at [729, 565] on label "2029" at bounding box center [719, 568] width 44 height 22
click at [673, 702] on input "2029" at bounding box center [668, 707] width 10 height 10
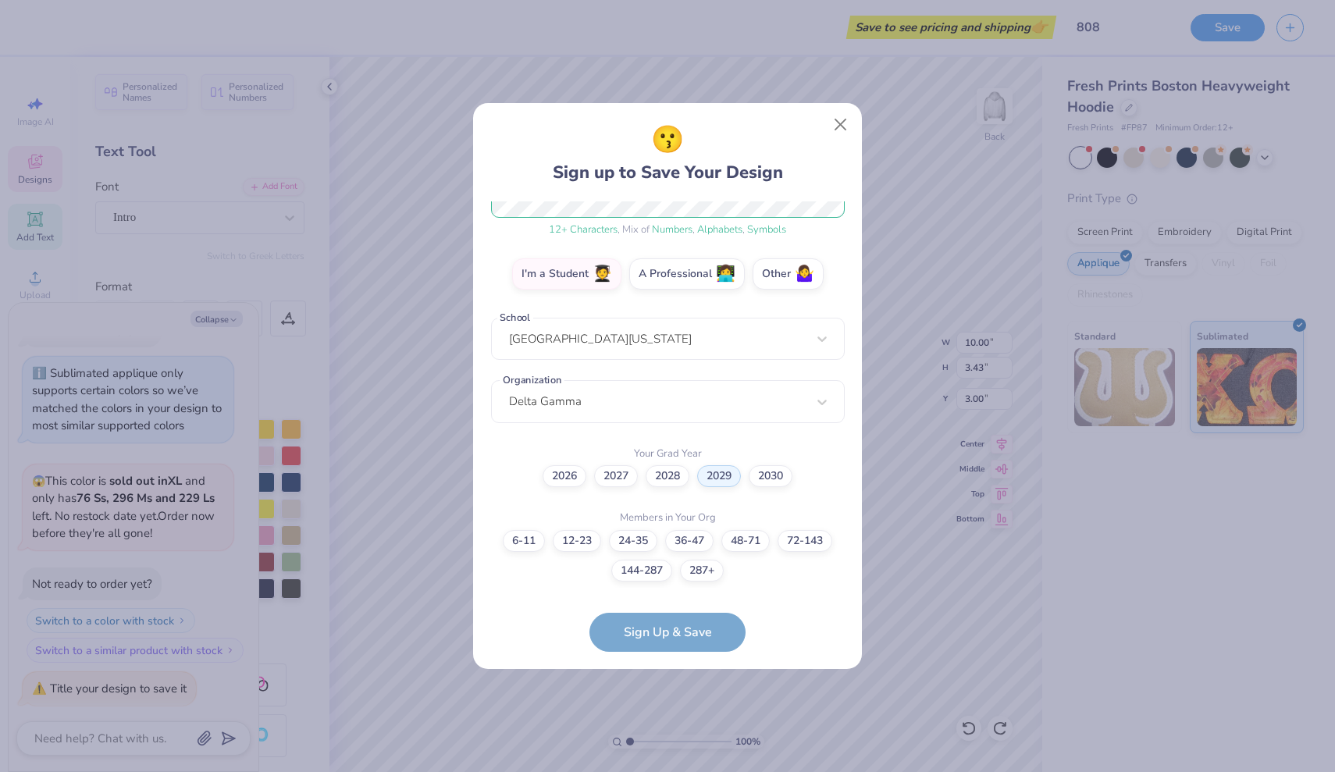
click at [697, 632] on form "[EMAIL_ADDRESS][DOMAIN_NAME] Email [PHONE_NUMBER] Phone [PERSON_NAME] Full Name…" at bounding box center [668, 426] width 354 height 451
click at [697, 572] on label "287+" at bounding box center [702, 569] width 44 height 22
click at [673, 772] on input "287+" at bounding box center [668, 786] width 10 height 10
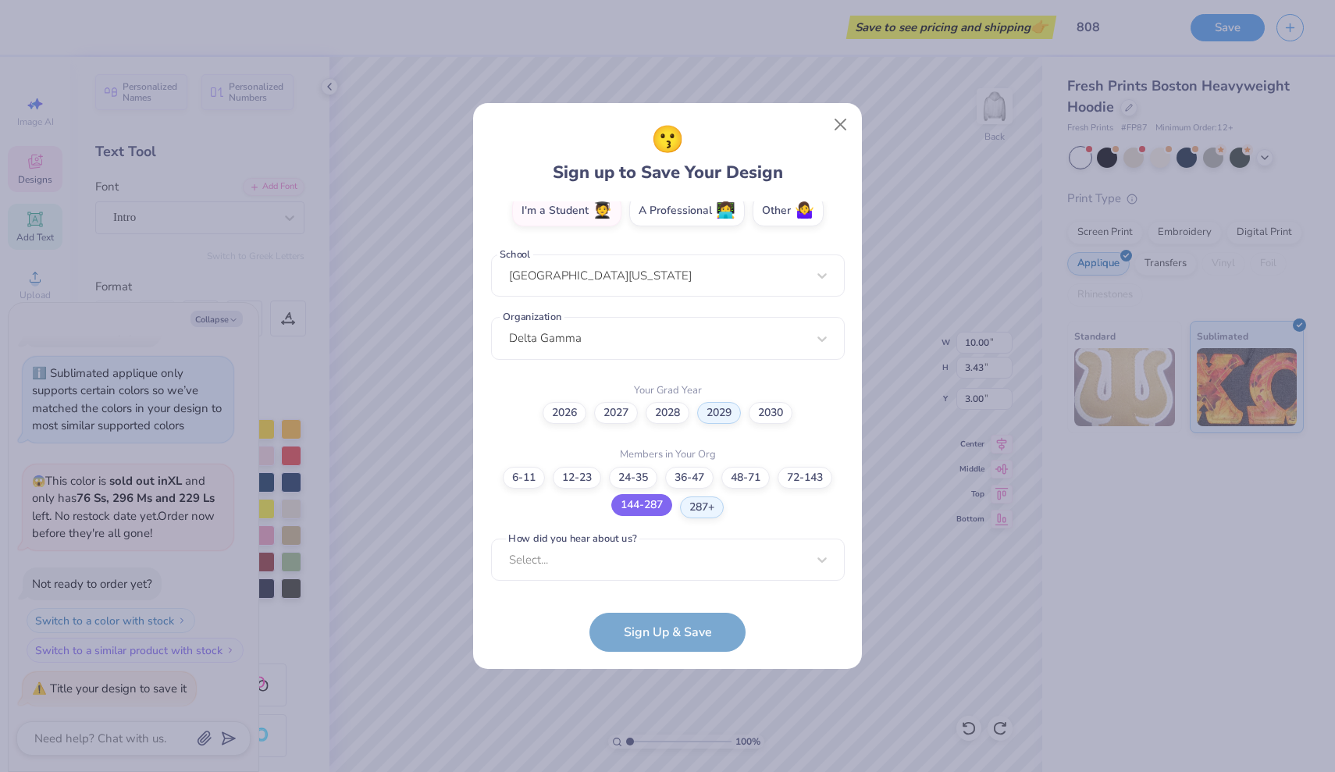
click at [629, 509] on label "144-287" at bounding box center [641, 505] width 61 height 22
click at [663, 772] on input "144-287" at bounding box center [668, 786] width 10 height 10
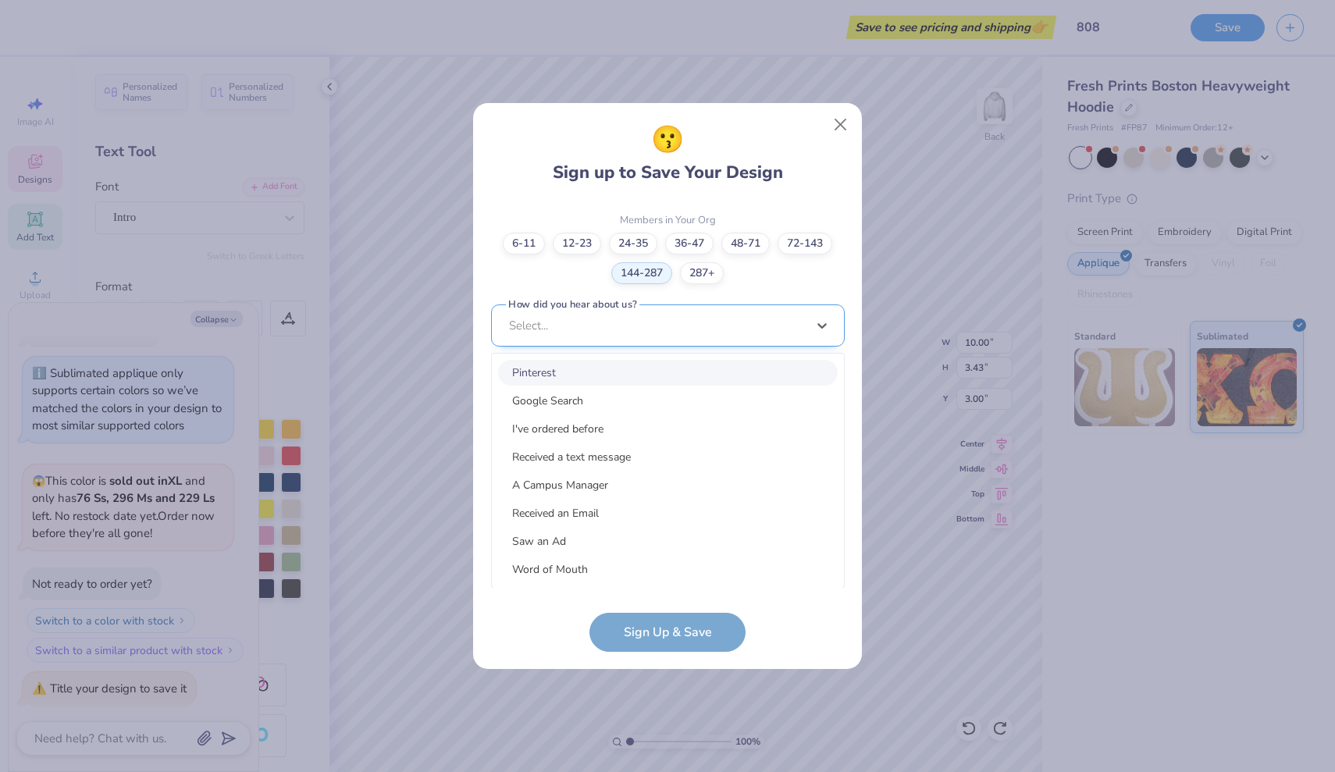
click at [643, 549] on div "option Pinterest focused, 1 of 15. 15 results available. Use Up and Down to cho…" at bounding box center [668, 447] width 354 height 285
click at [597, 394] on div "Google Search" at bounding box center [668, 401] width 340 height 26
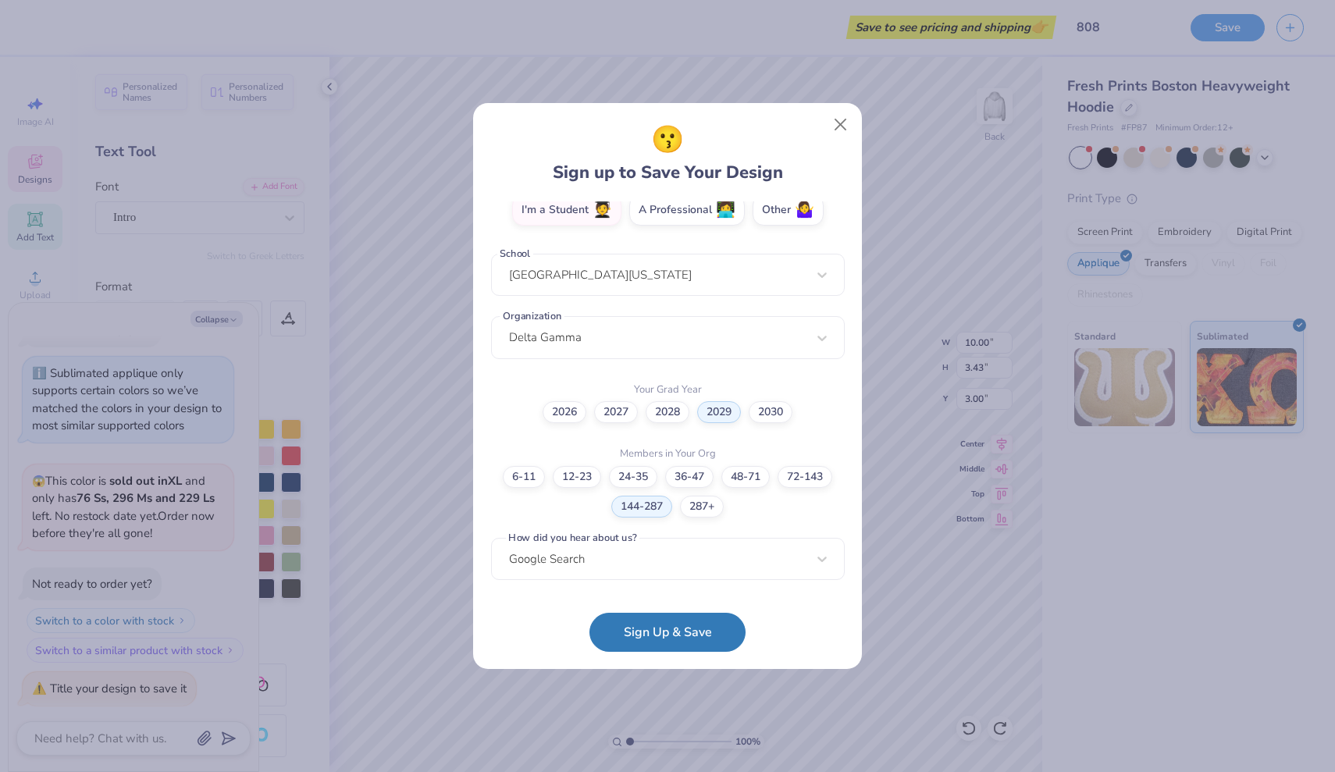
scroll to position [294, 0]
click at [677, 628] on button "Sign Up & Save" at bounding box center [668, 628] width 156 height 39
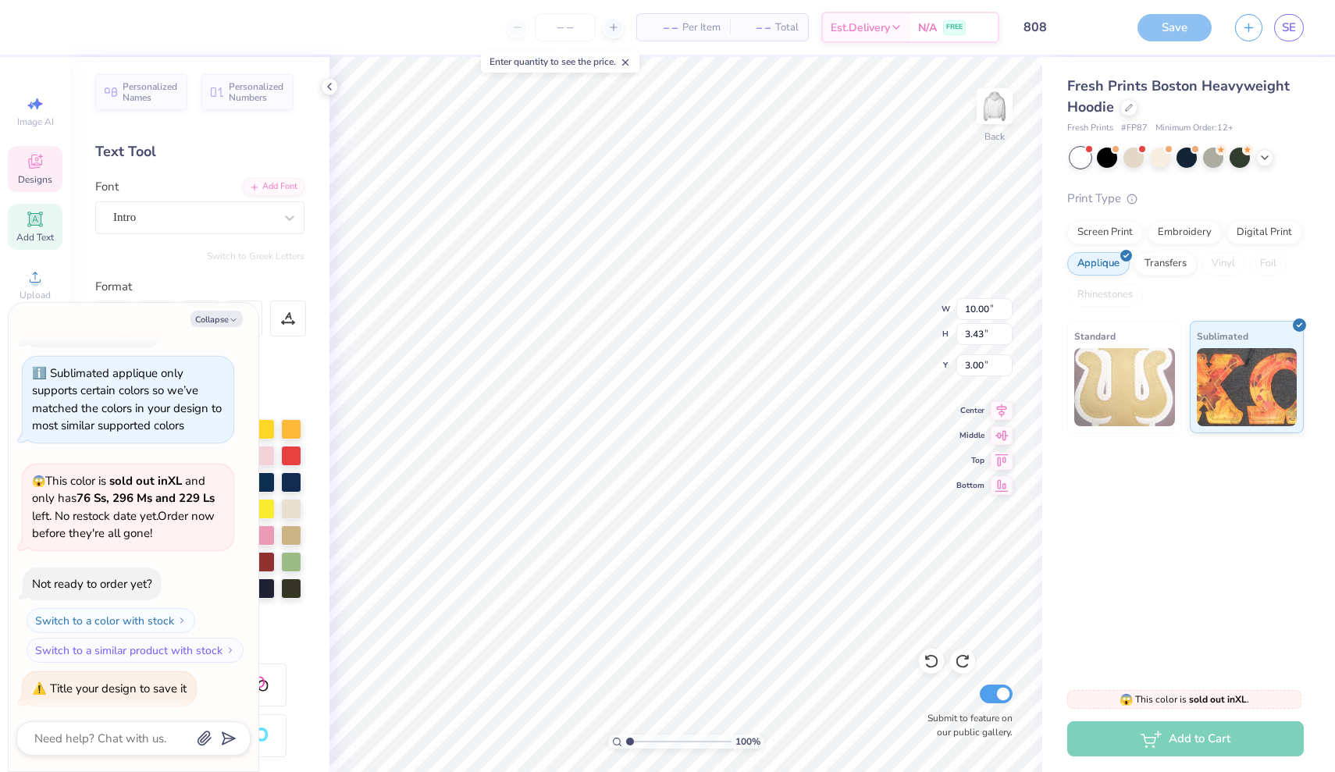
type textarea "x"
click at [659, 27] on span "– –" at bounding box center [662, 28] width 31 height 16
click at [756, 27] on span "– –" at bounding box center [755, 28] width 31 height 16
click at [555, 29] on input "number" at bounding box center [565, 27] width 61 height 28
type input "12"
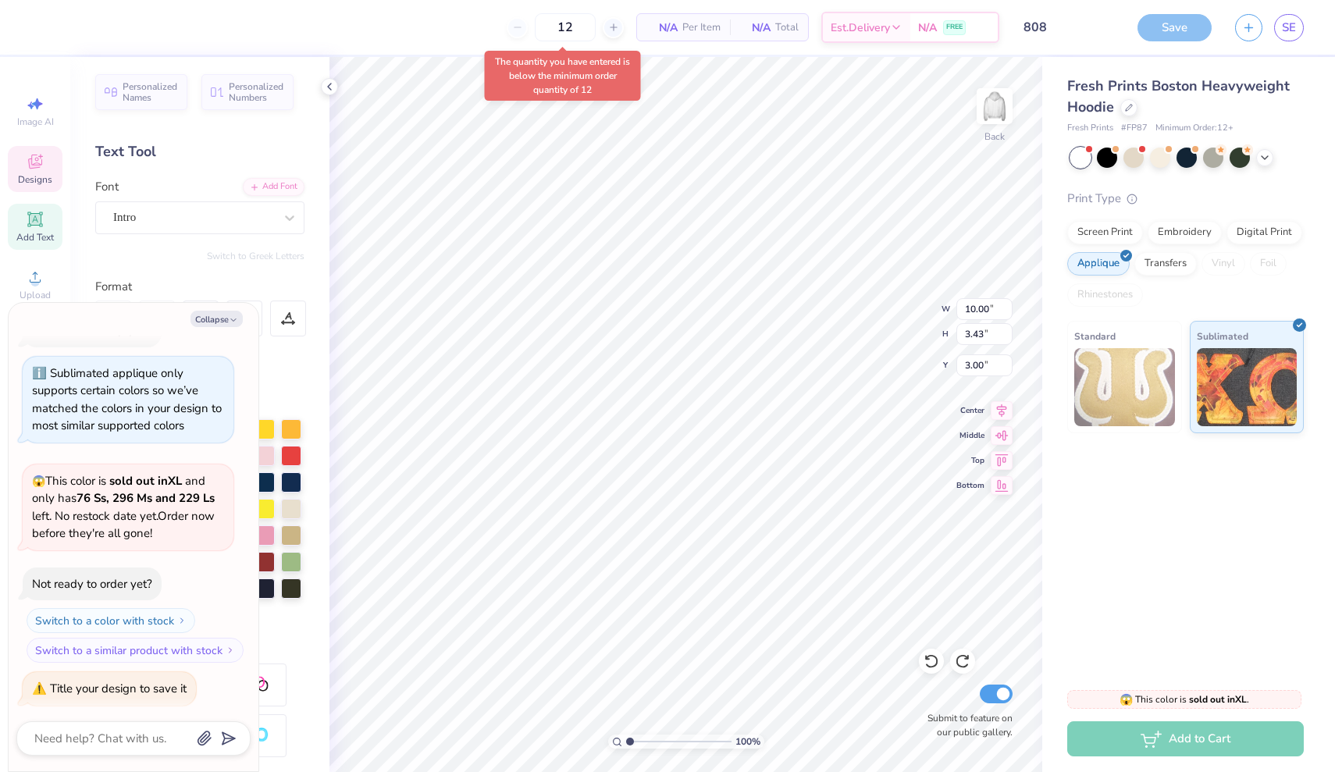
click at [1220, 518] on div "Fresh Prints Boston Heavyweight Hoodie Fresh Prints # FP87 Minimum Order: 12 + …" at bounding box center [1189, 366] width 293 height 618
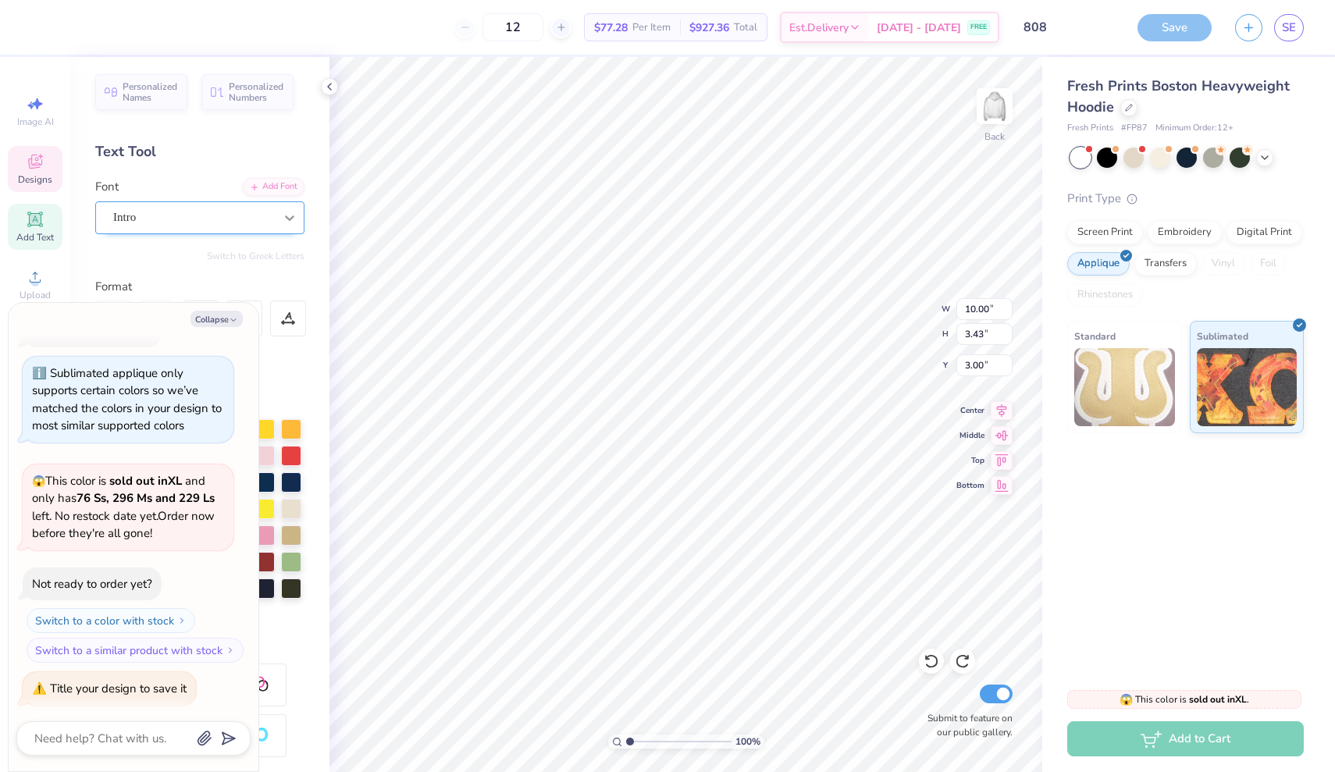
type textarea "x"
type textarea "187"
type textarea "x"
type textarea "18"
type textarea "x"
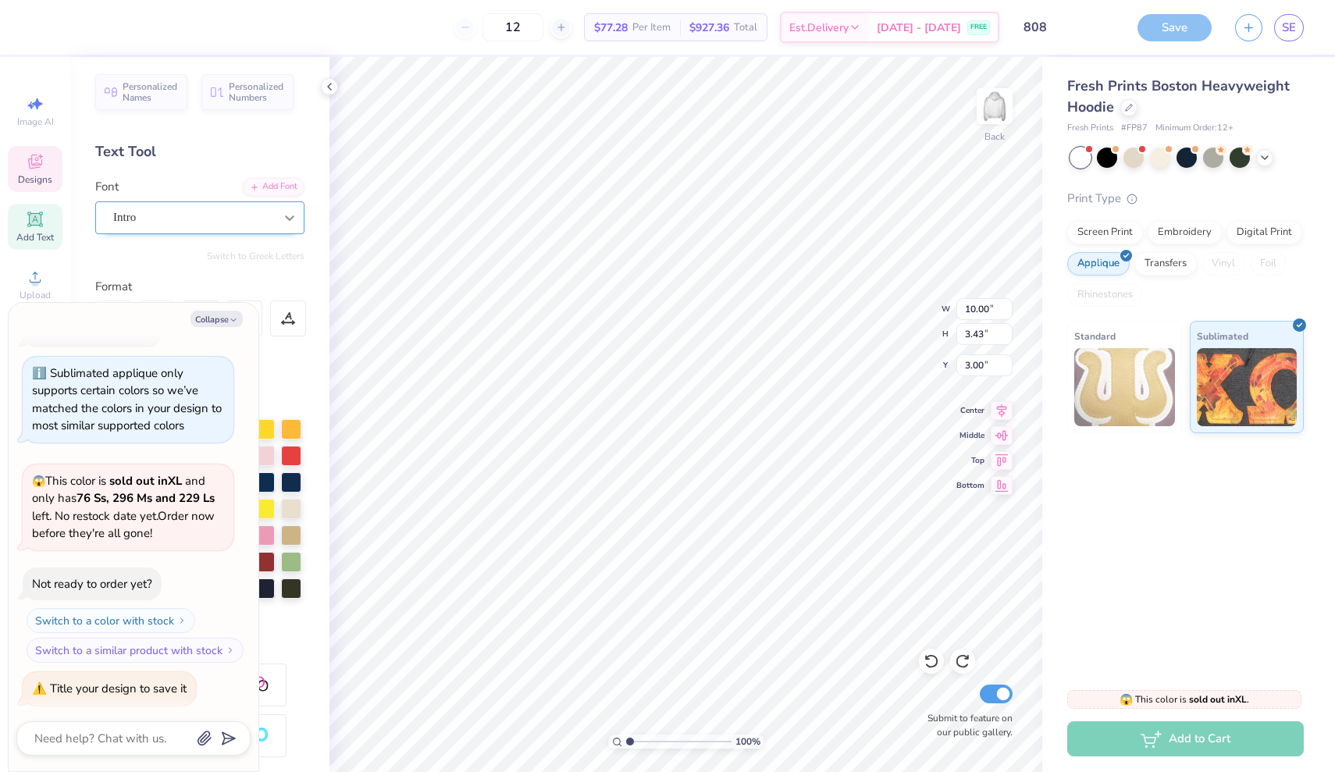
type textarea "1"
type textarea "x"
type textarea "8"
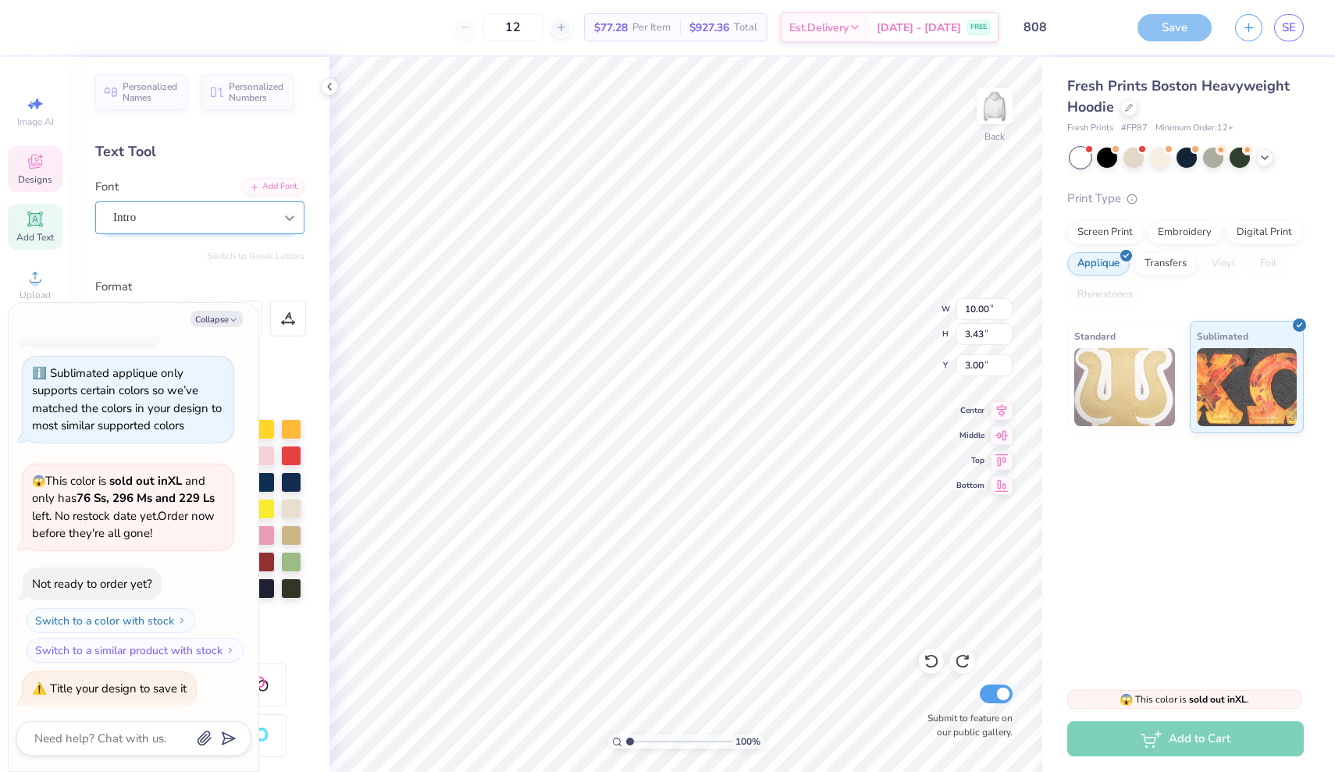
type textarea "x"
type textarea "80"
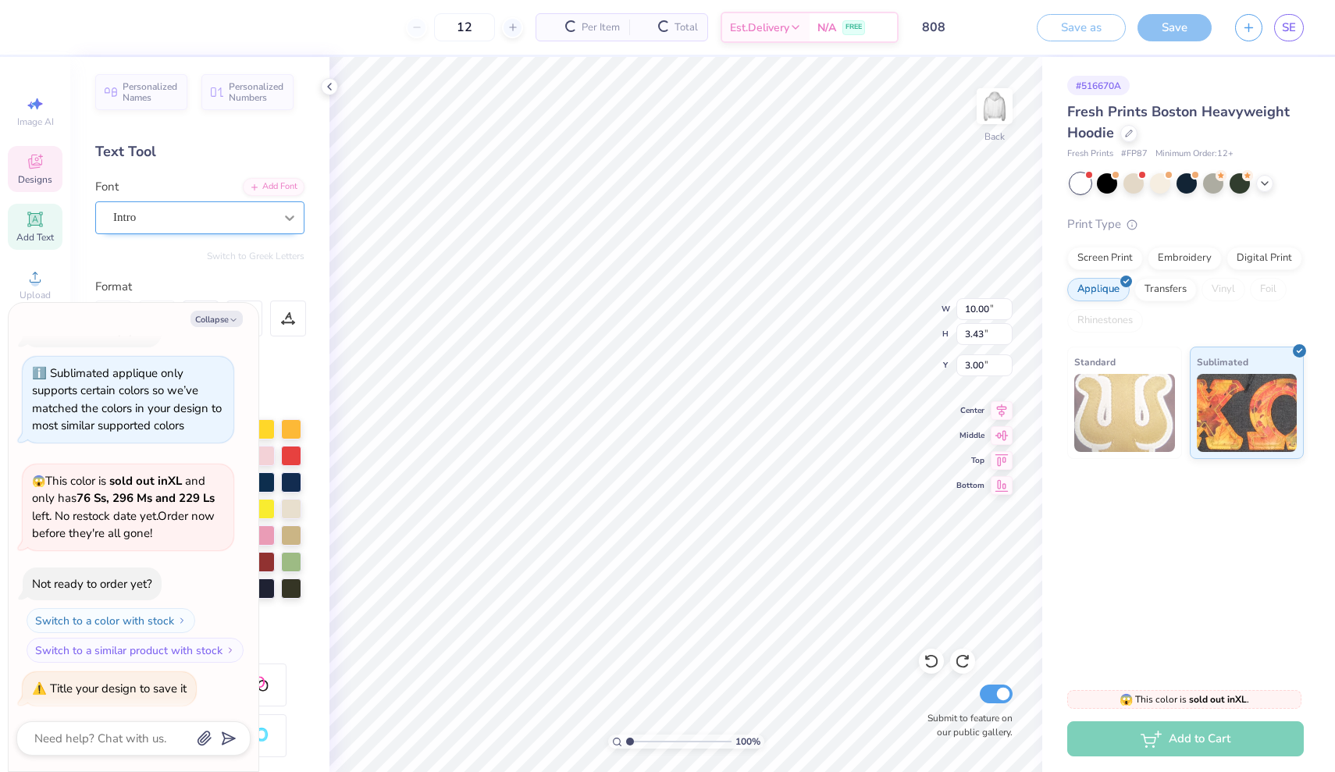
type textarea "x"
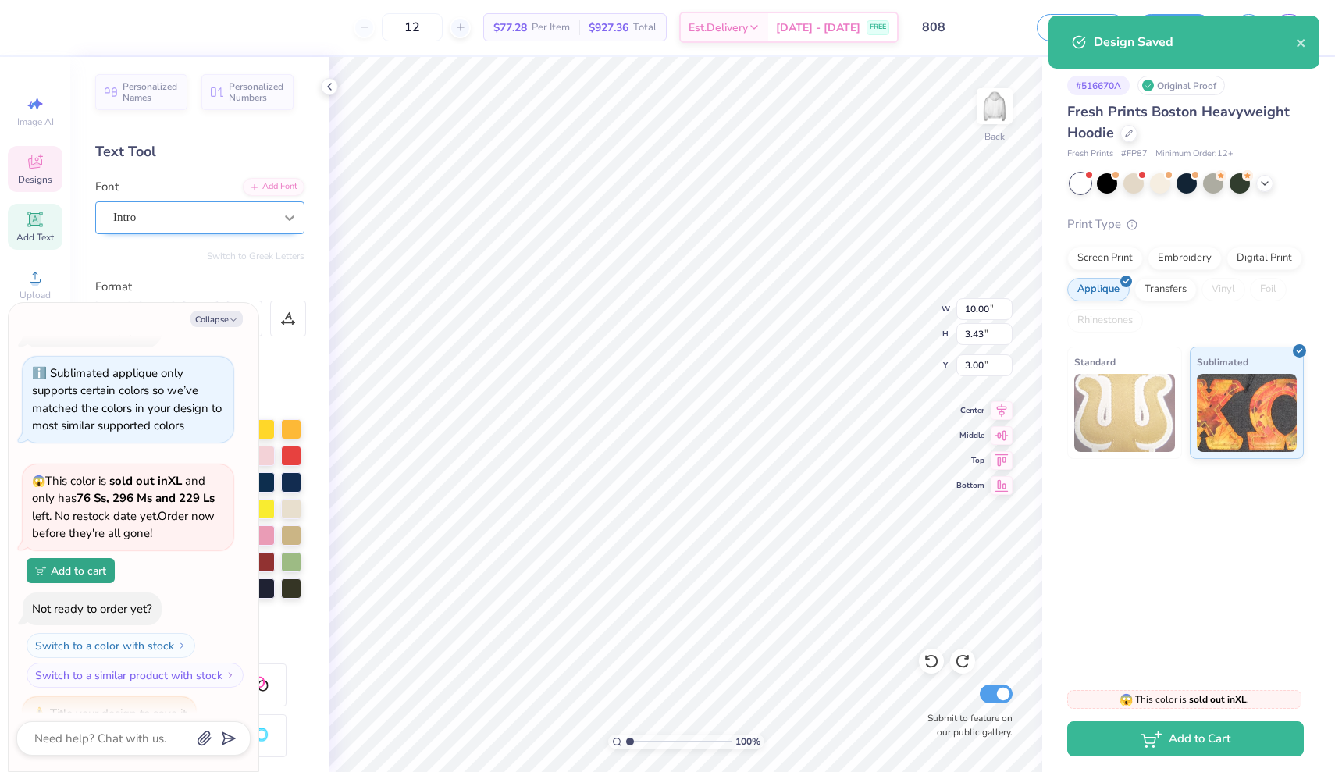
type textarea "808"
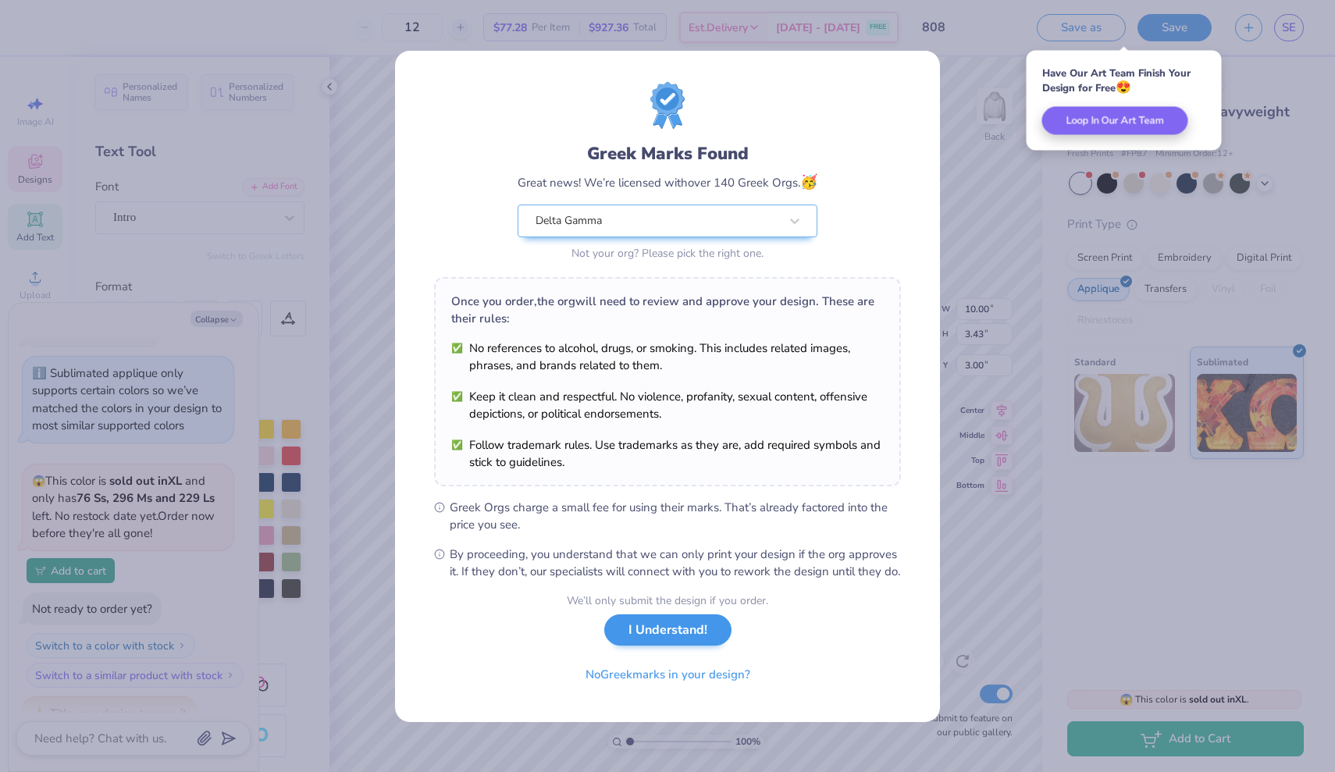
type textarea "x"
type input "8.81"
type input "3.44"
type input "2.99"
click at [671, 643] on button "I Understand!" at bounding box center [667, 631] width 127 height 32
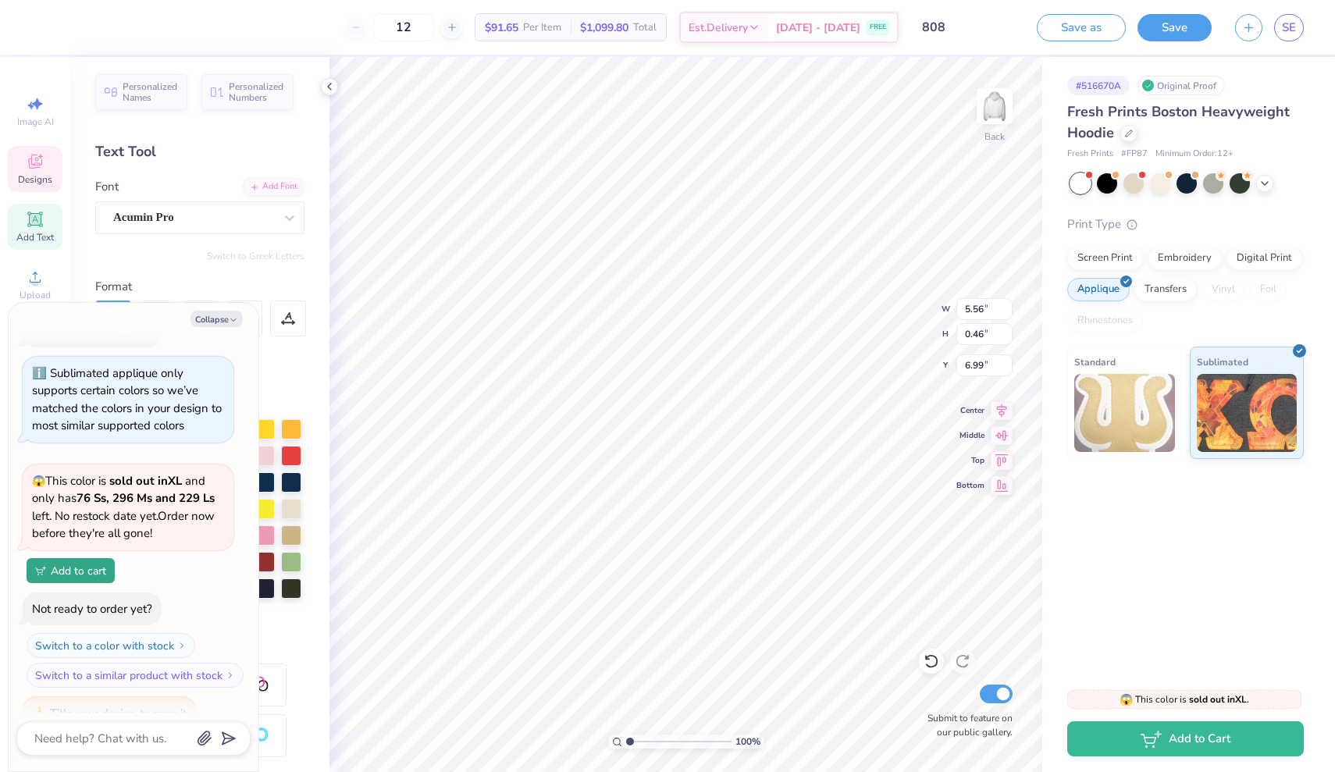
type textarea "x"
type textarea "GAMMA BETA"
type textarea "x"
type textarea "GAMMA"
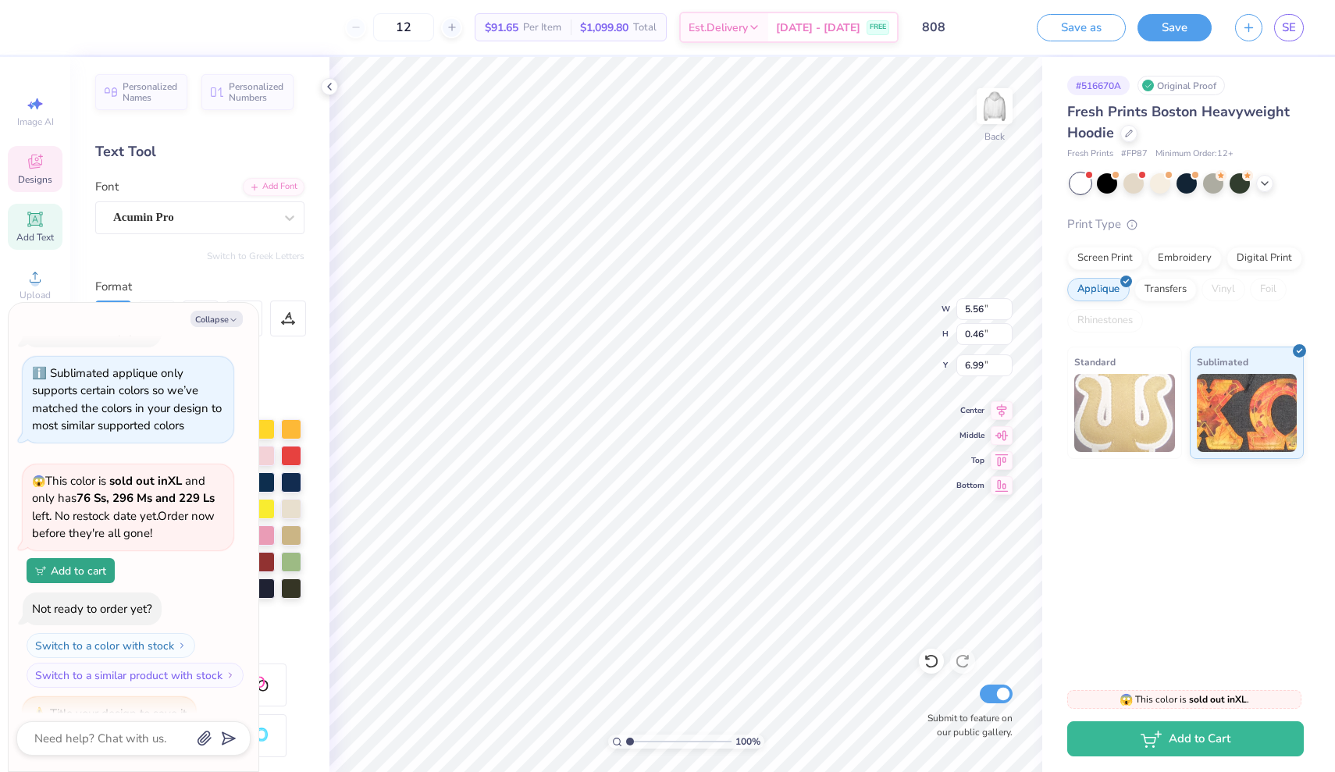
type textarea "x"
type textarea "[PERSON_NAME]"
type textarea "x"
type textarea "GAM"
type textarea "x"
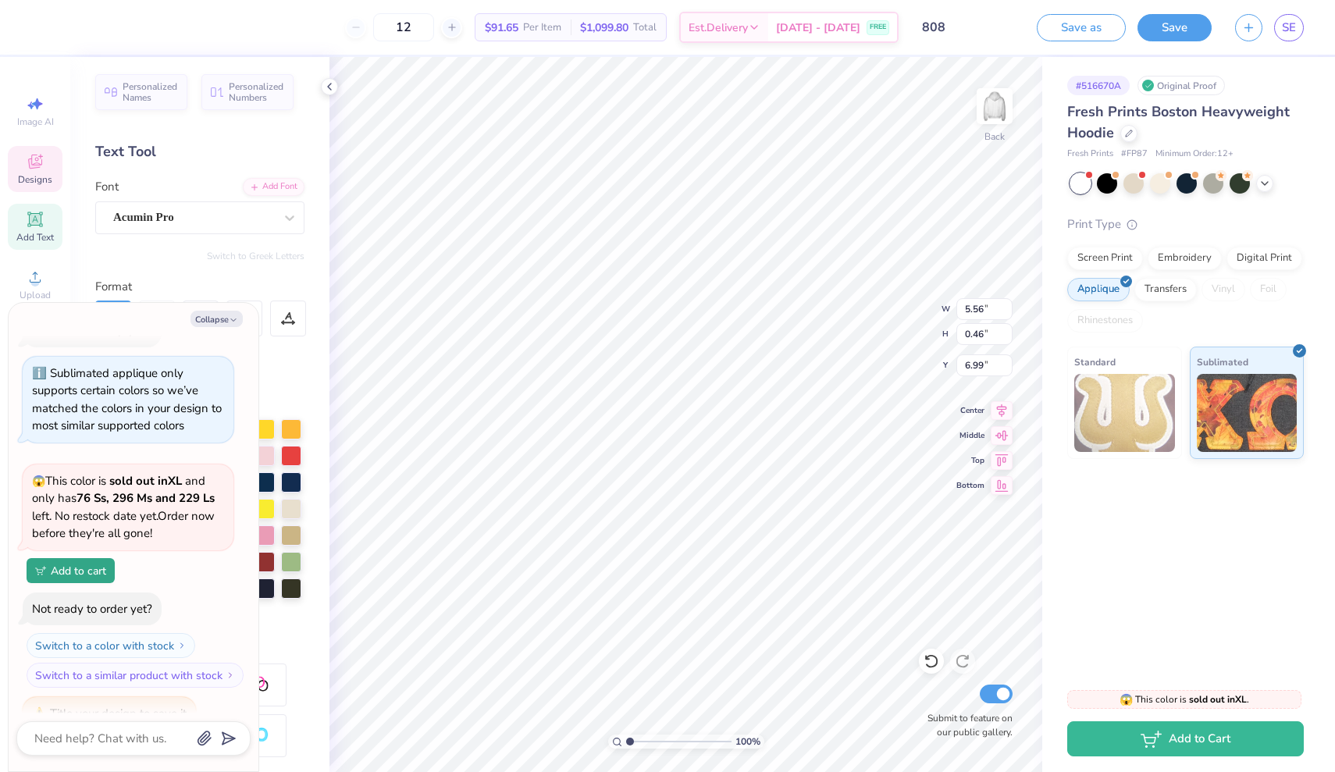
type textarea "GA"
type textarea "x"
type textarea "G"
type textarea "x"
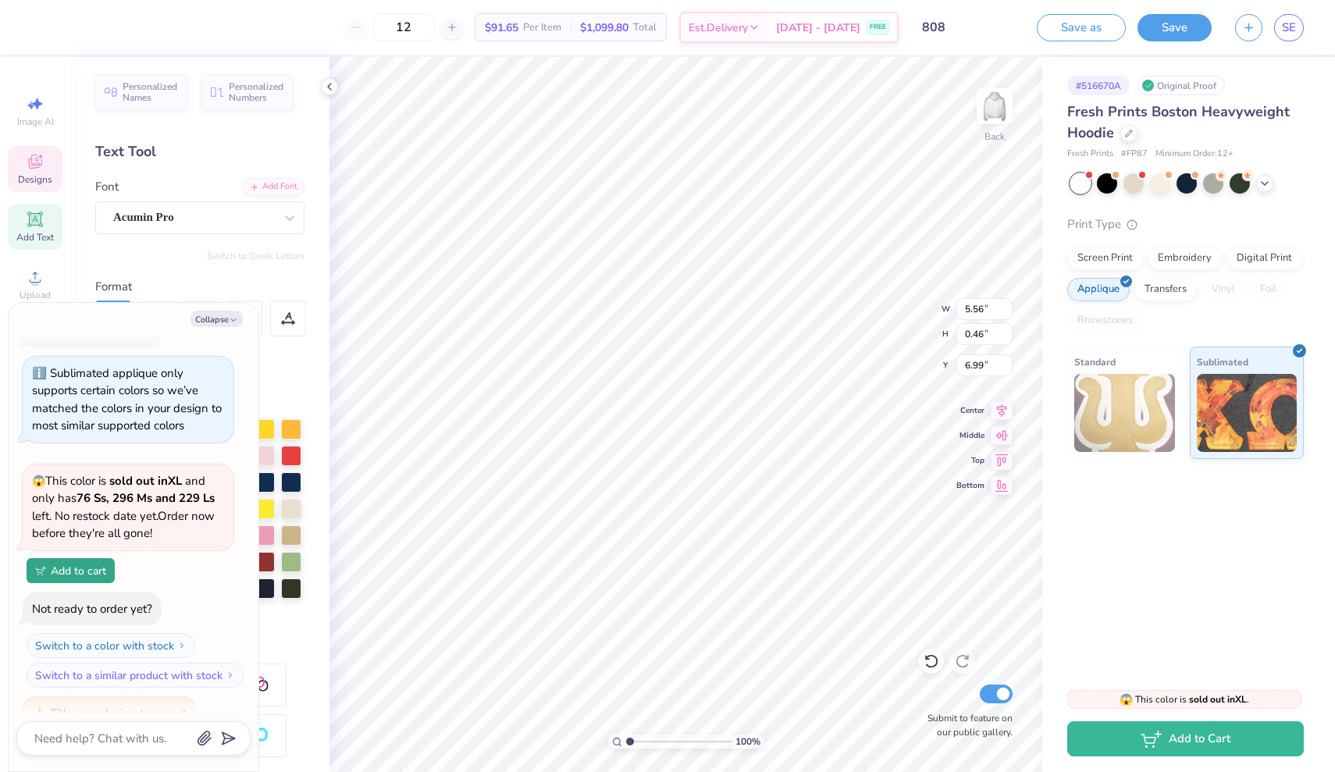
type textarea "x"
type textarea "D"
type textarea "x"
type textarea "De"
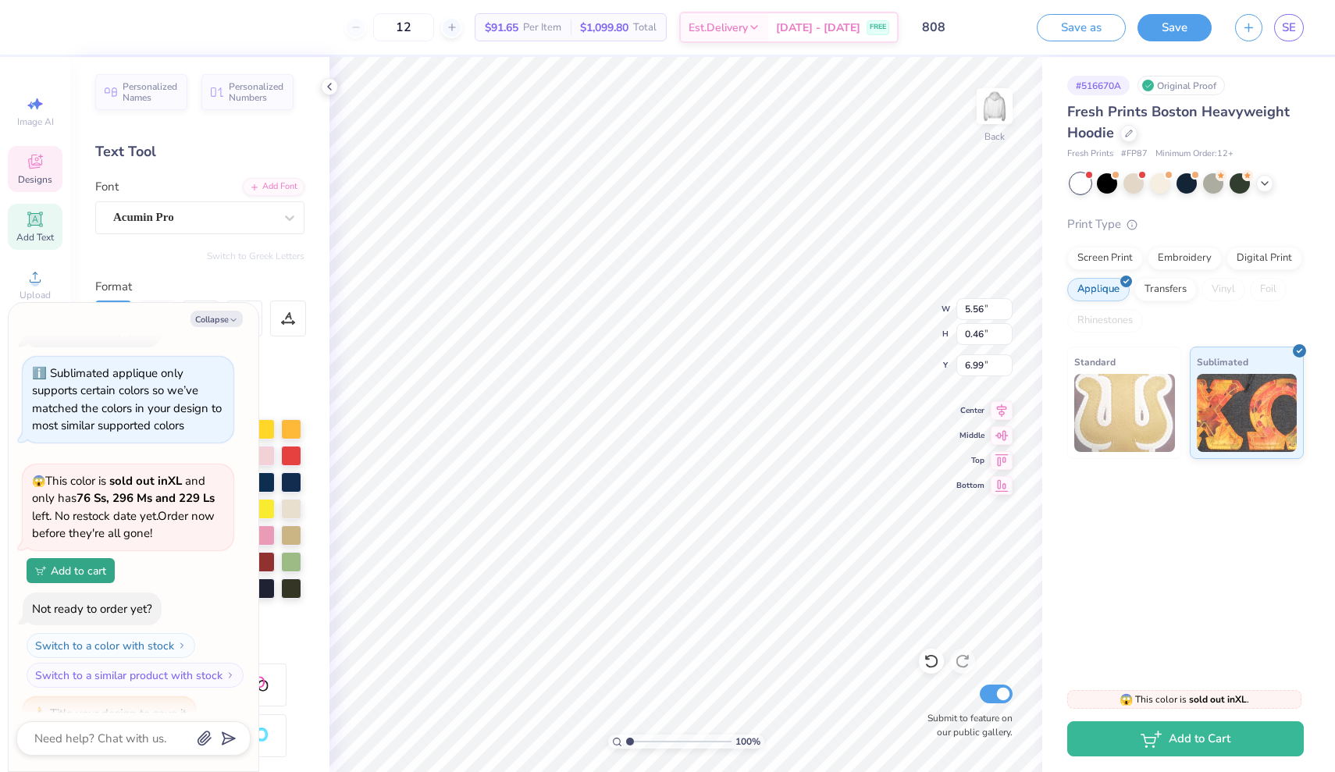
type textarea "x"
type textarea "Del"
type textarea "x"
type textarea "Delt"
type textarea "x"
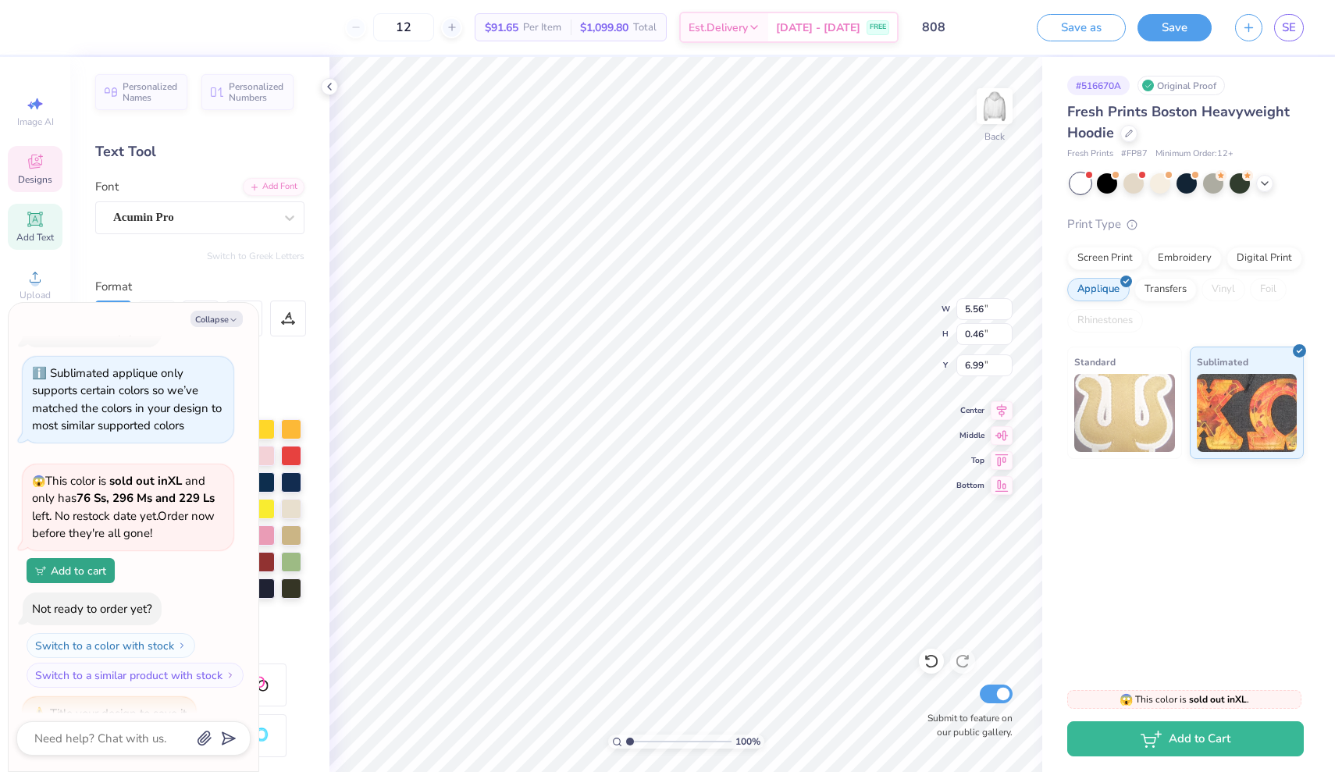
type textarea "Delta"
type textarea "x"
type textarea "Delta"
type textarea "x"
type textarea "Delta G"
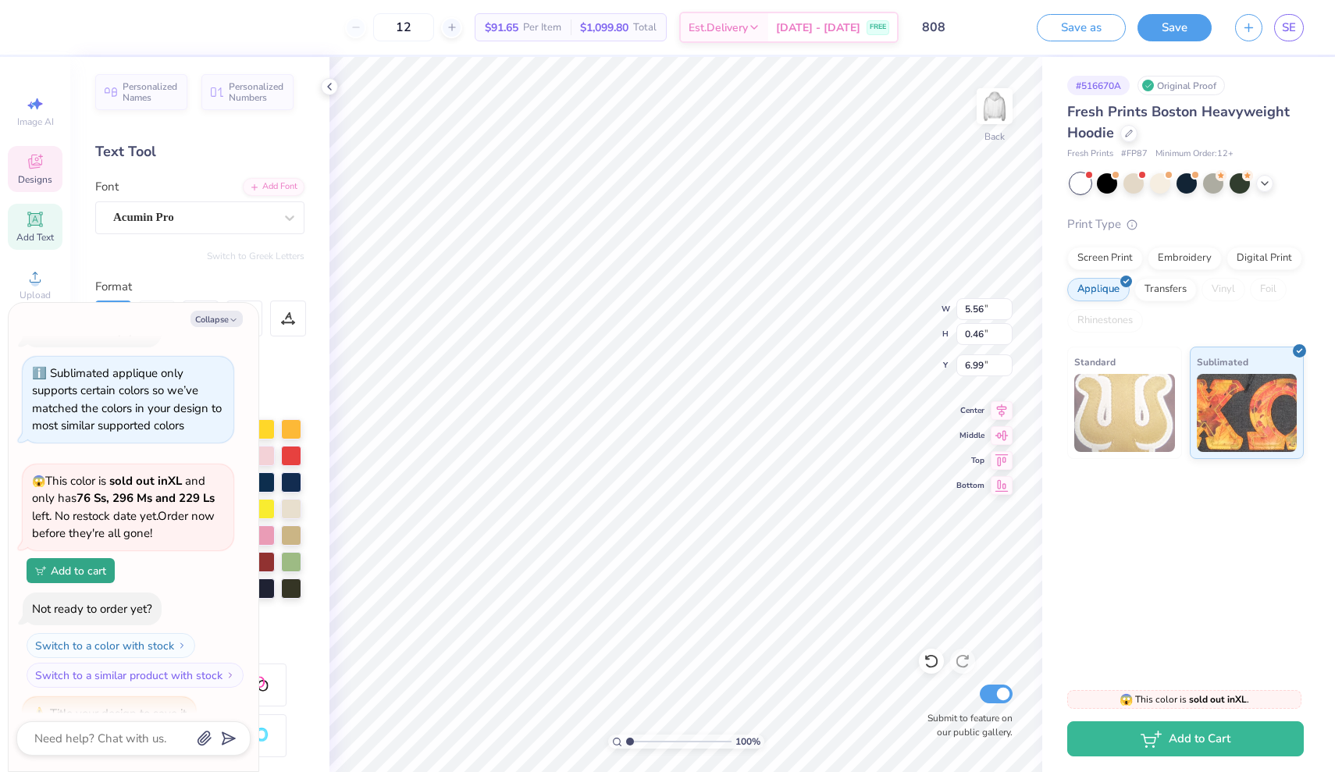
type textarea "x"
type textarea "Delta Ga"
type textarea "x"
type textarea "Delta Gam"
type textarea "x"
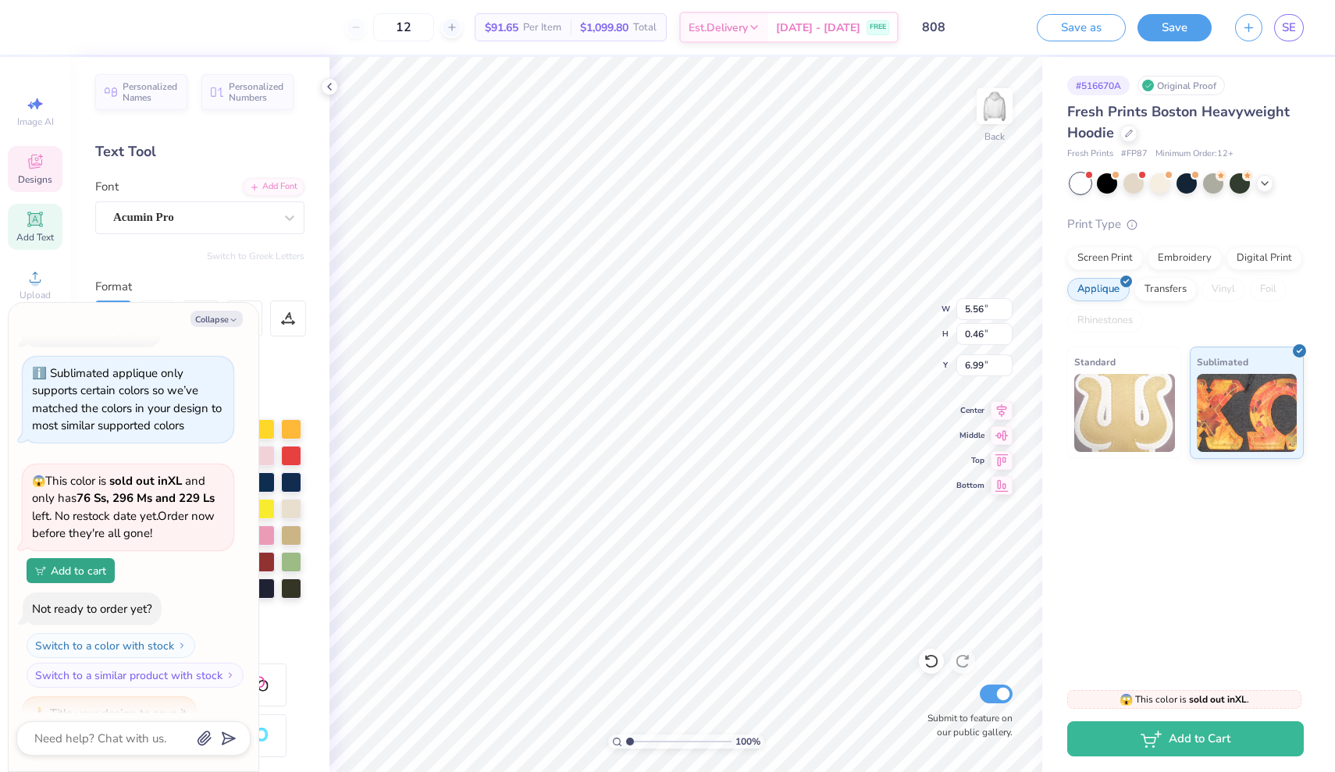
type textarea "Delta [PERSON_NAME]"
type textarea "x"
type textarea "Delta Gamma"
type textarea "x"
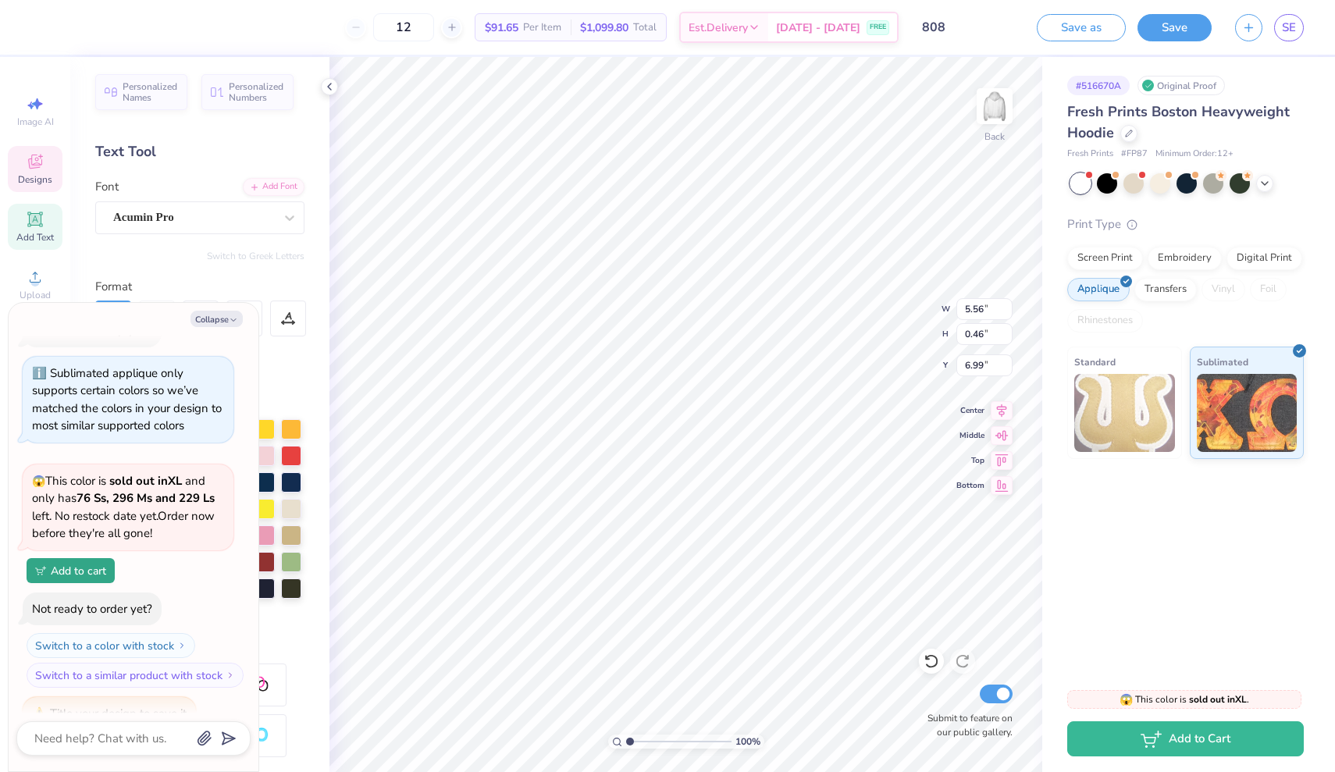
type textarea "Delt"
type textarea "x"
type textarea "Del"
type textarea "x"
type textarea "De"
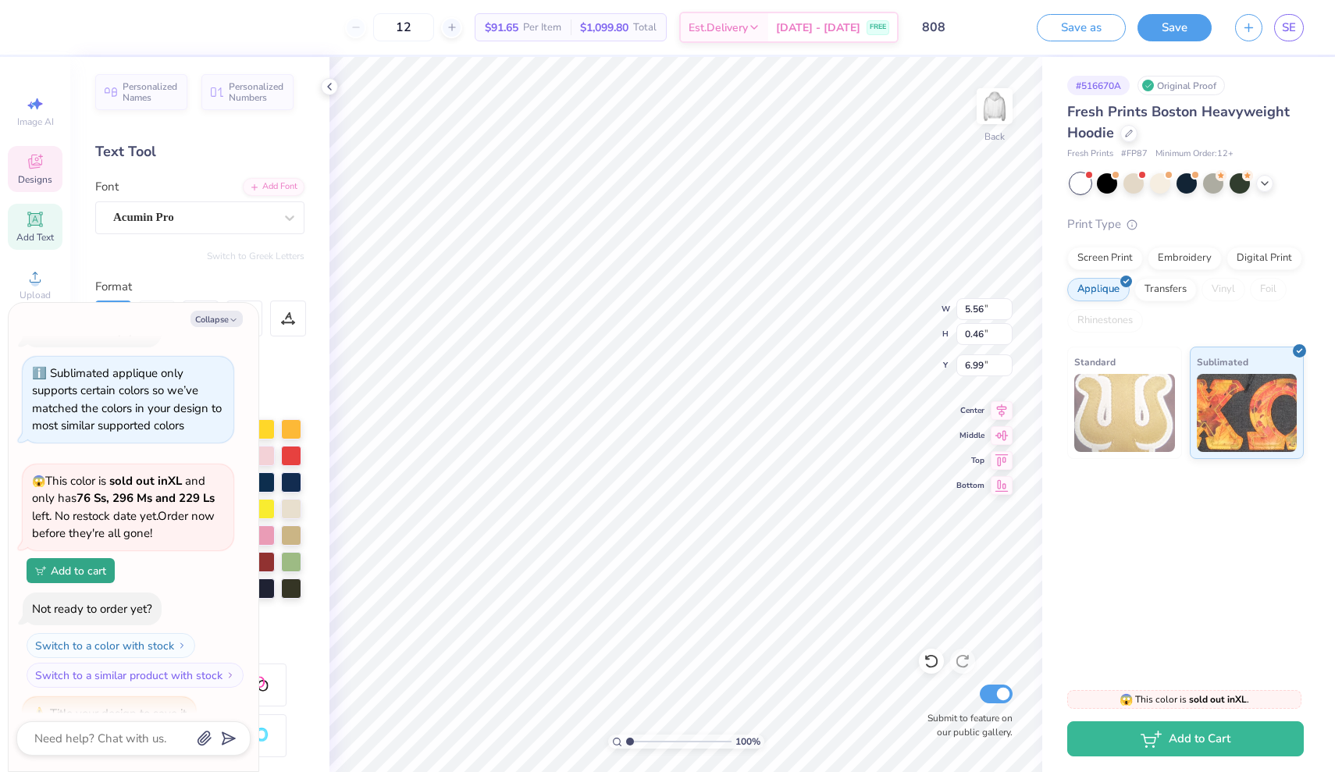
scroll to position [12, 2]
type textarea "x"
type textarea "D"
type textarea "x"
type textarea "DE"
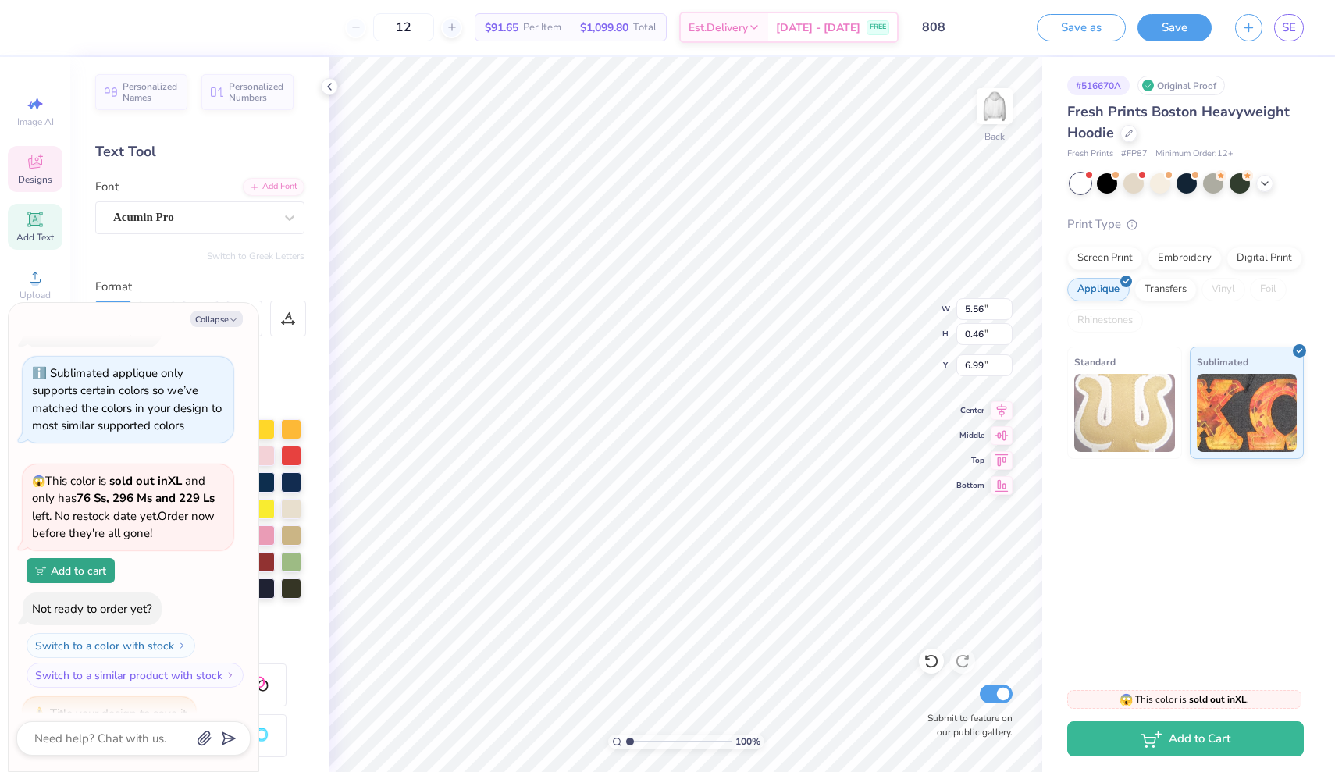
type textarea "x"
type textarea "DEL"
type textarea "x"
type textarea "DELT"
type textarea "x"
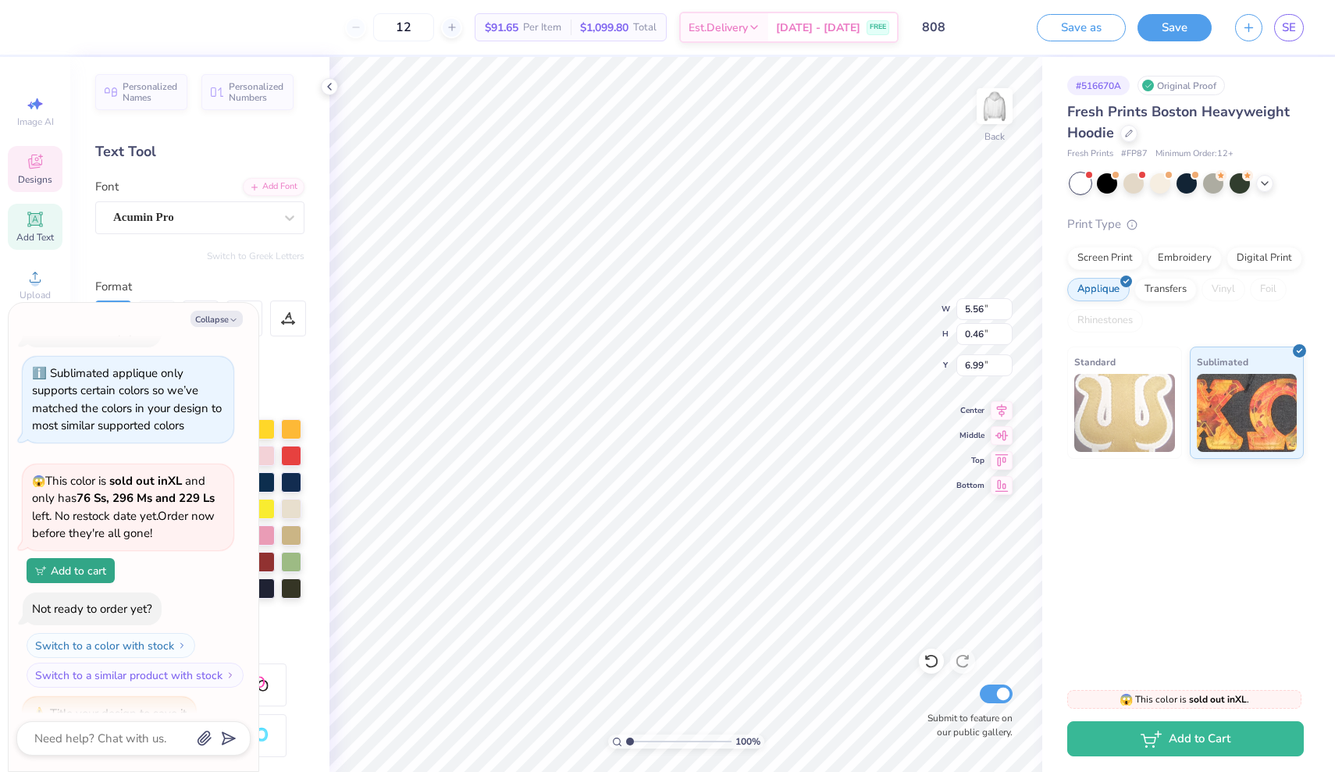
type textarea "DELTA"
type textarea "x"
type textarea "DELTA"
type textarea "x"
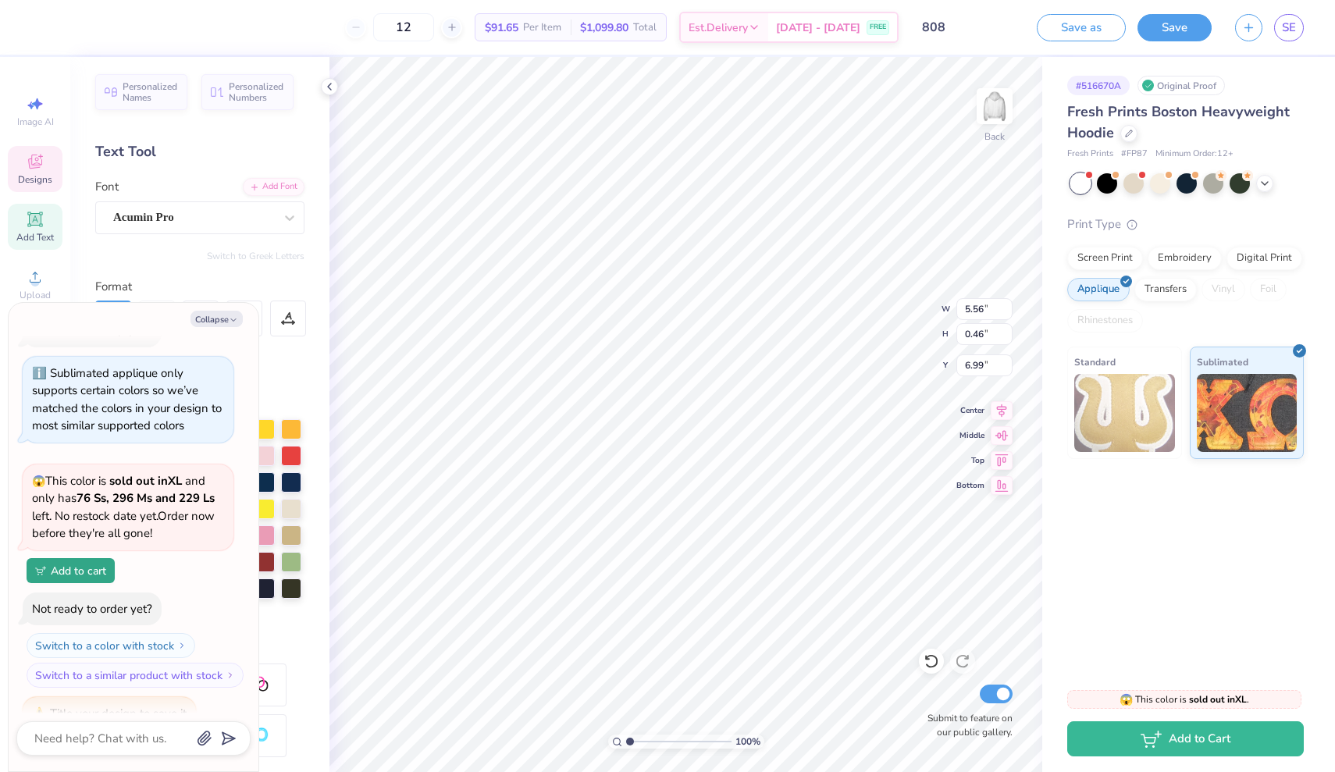
type textarea "DELTA G"
type textarea "x"
type textarea "DELTA GA"
type textarea "x"
type textarea "DELTA GAM"
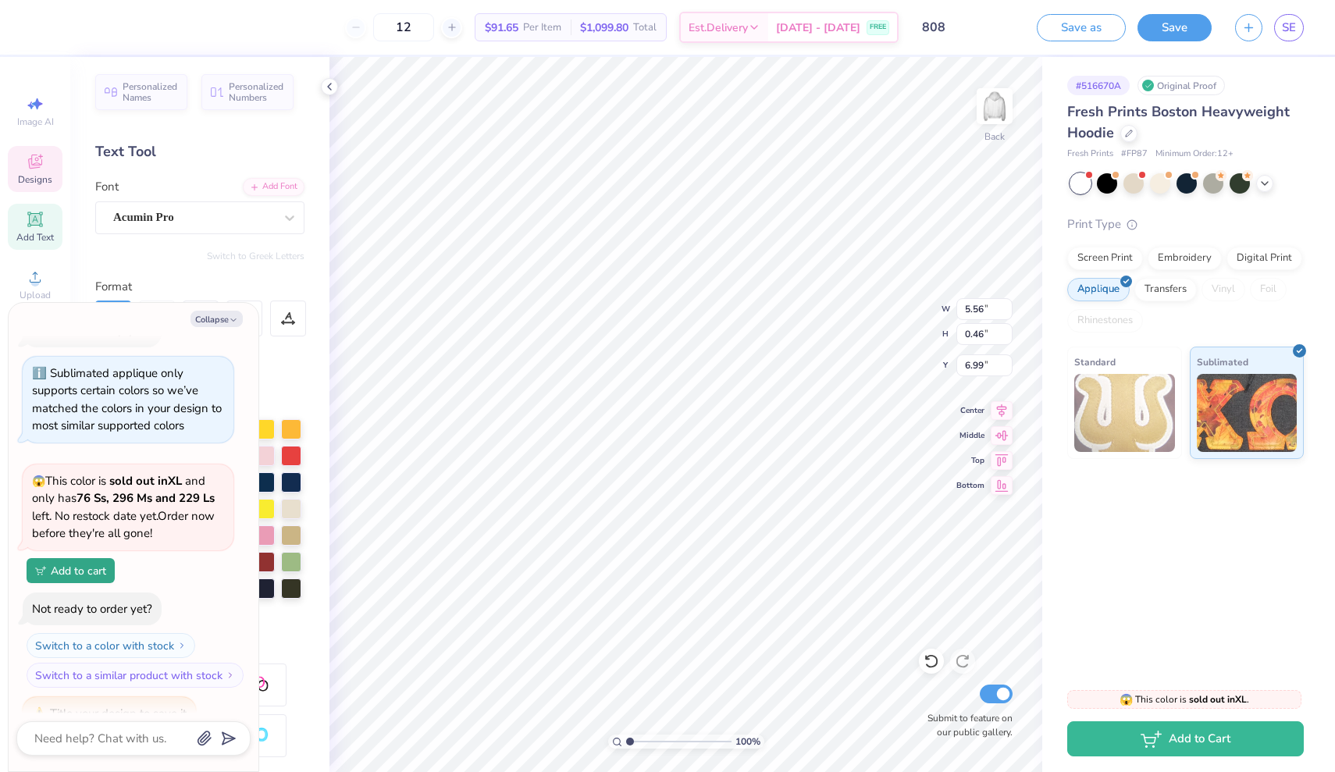
scroll to position [12, 5]
type textarea "x"
type textarea "DELTA [PERSON_NAME]"
type textarea "x"
type textarea "DELTA GAMMA"
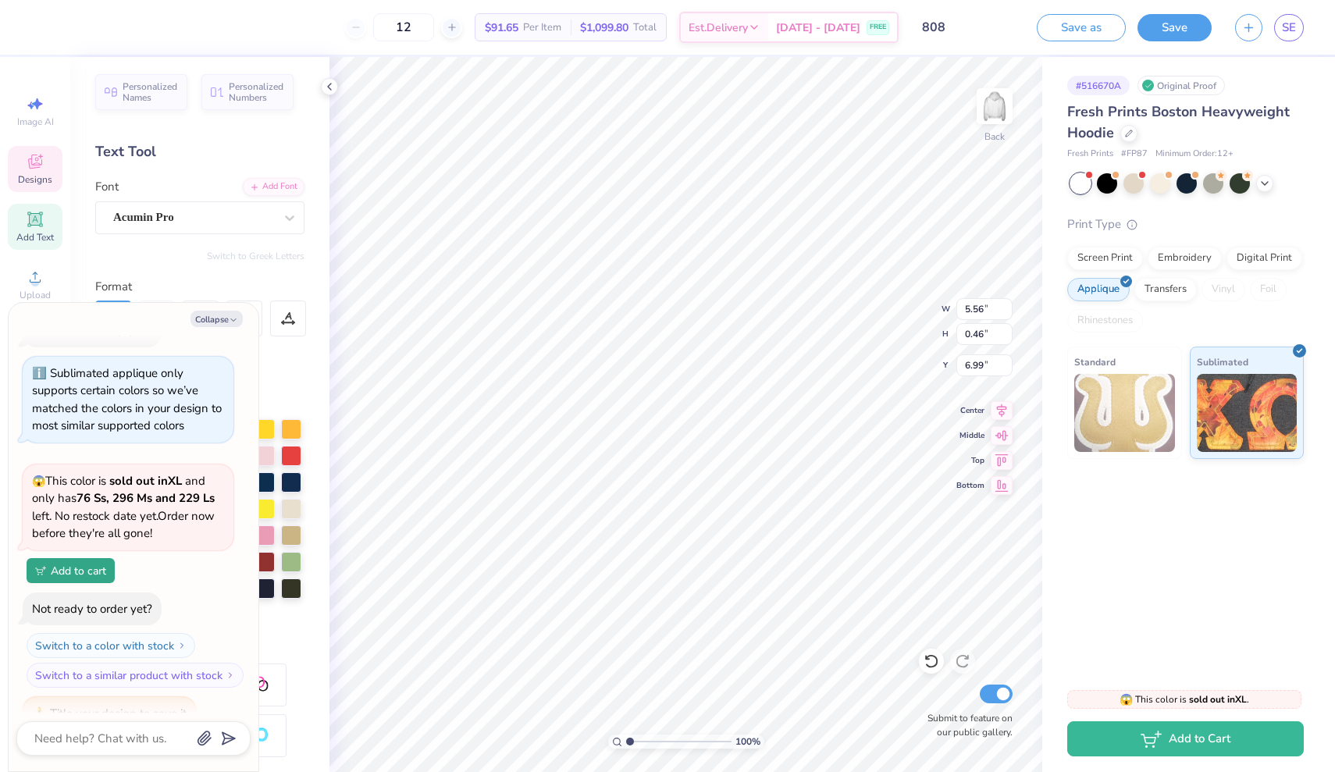
scroll to position [12, 7]
click at [1264, 556] on div "# 516670A Original Proof Fresh Prints Boston Heavyweight Hoodie Fresh Prints # …" at bounding box center [1189, 366] width 293 height 618
type textarea "x"
type input "4.62"
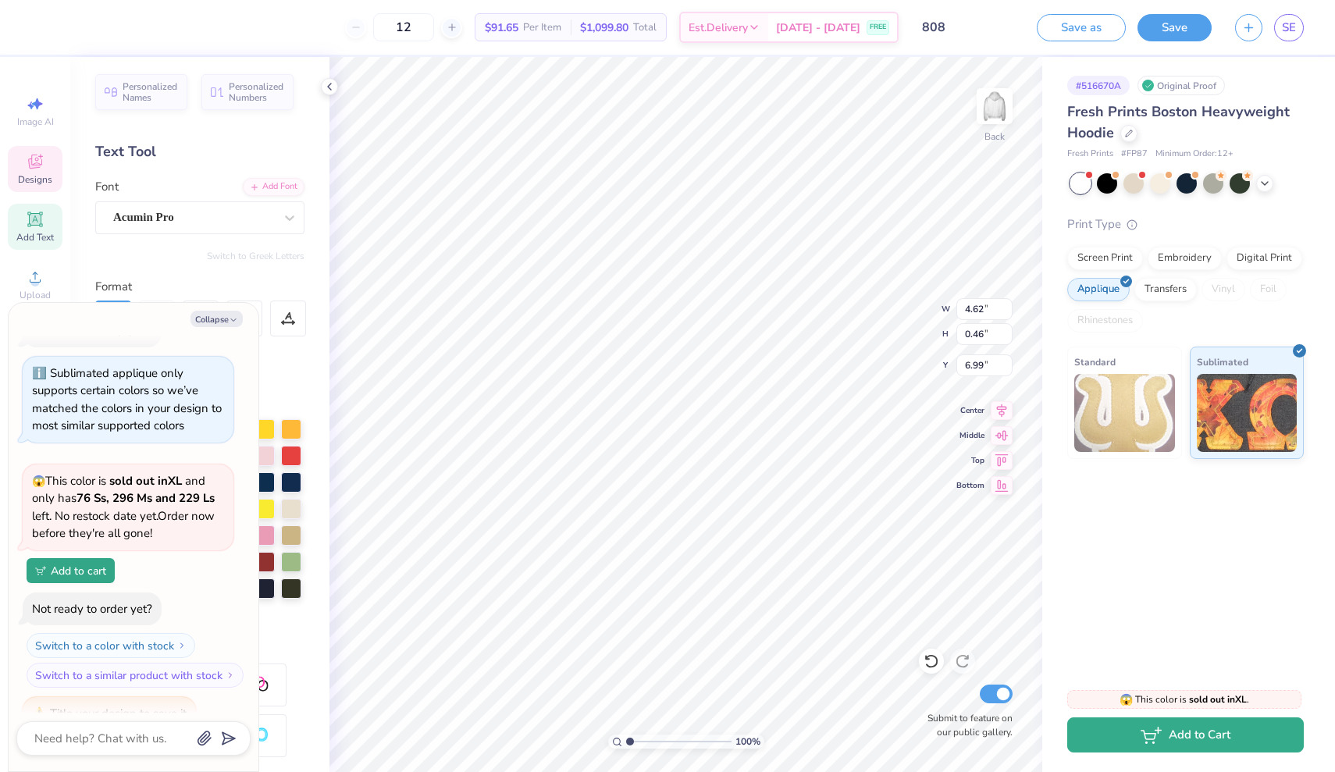
click at [1189, 733] on button "Add to Cart" at bounding box center [1186, 735] width 237 height 35
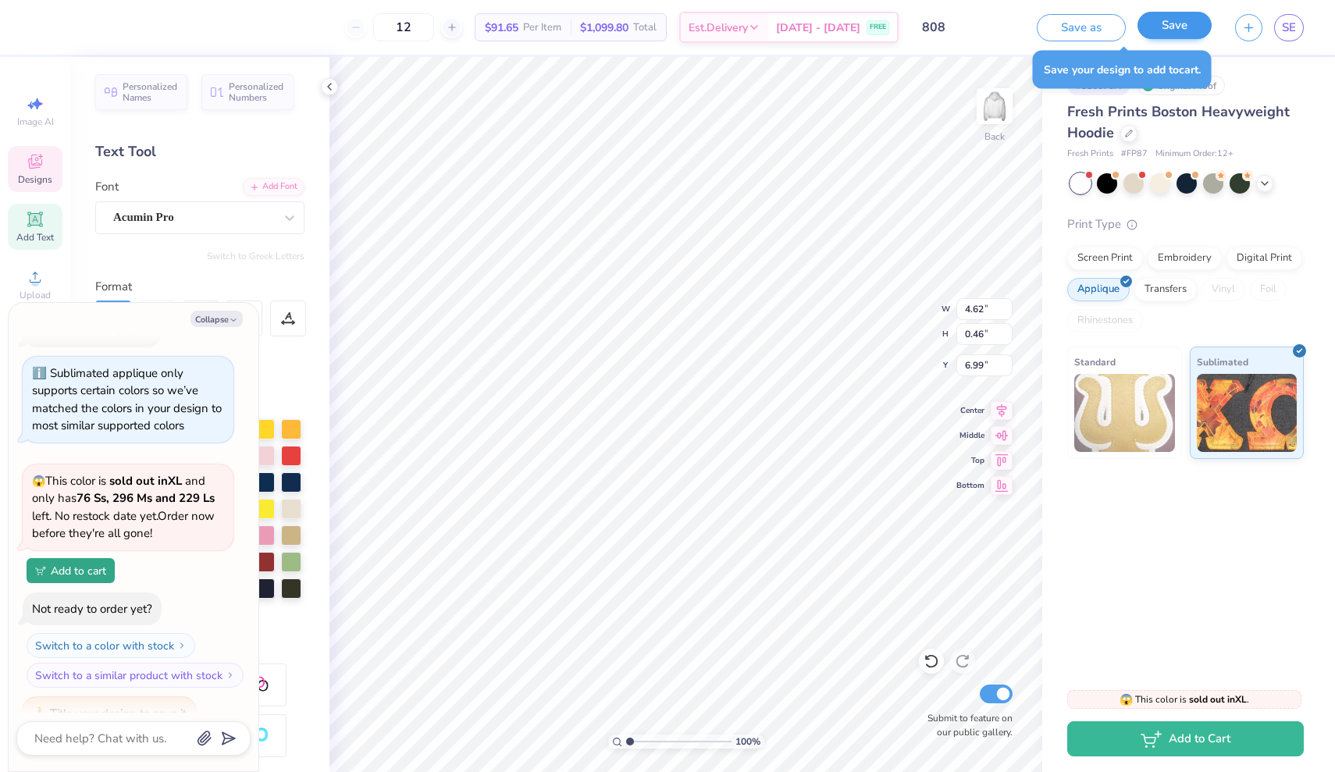
click at [1169, 22] on button "Save" at bounding box center [1175, 25] width 74 height 27
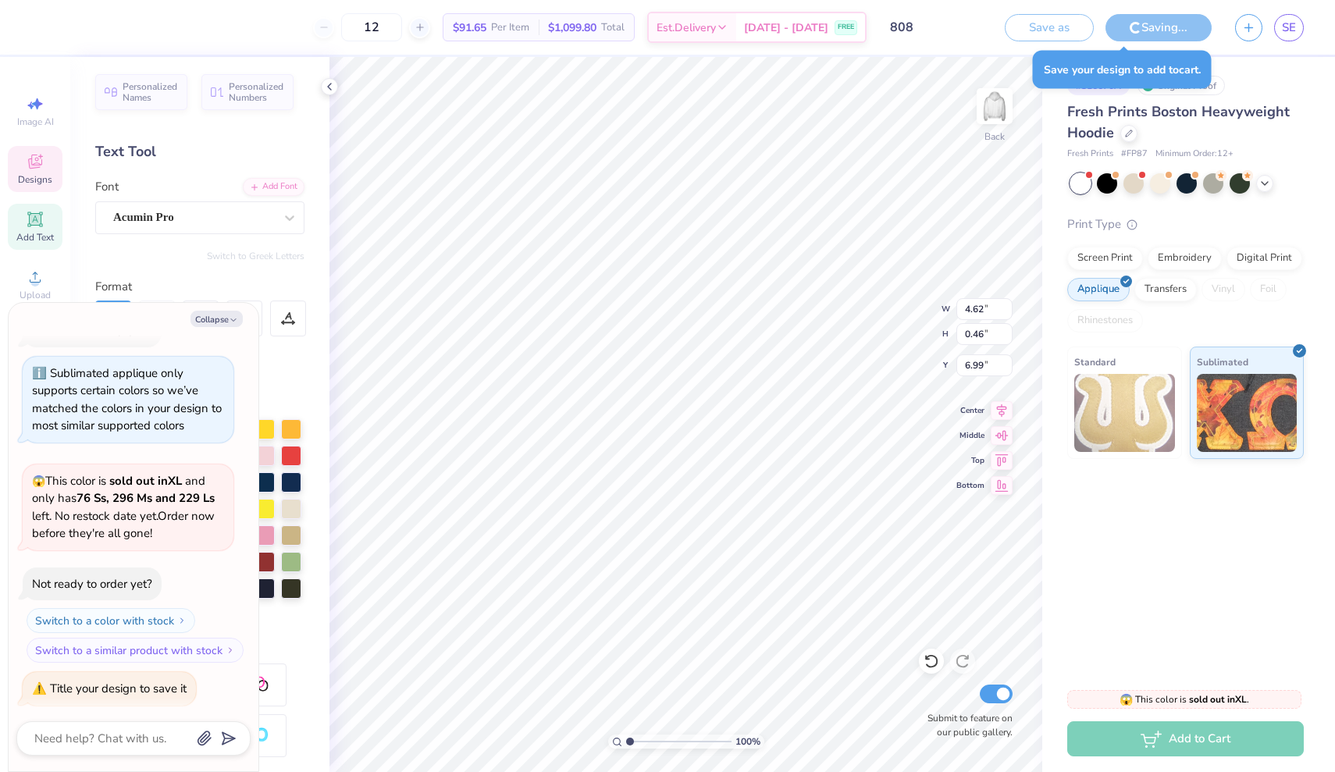
type textarea "x"
